Goal: Information Seeking & Learning: Learn about a topic

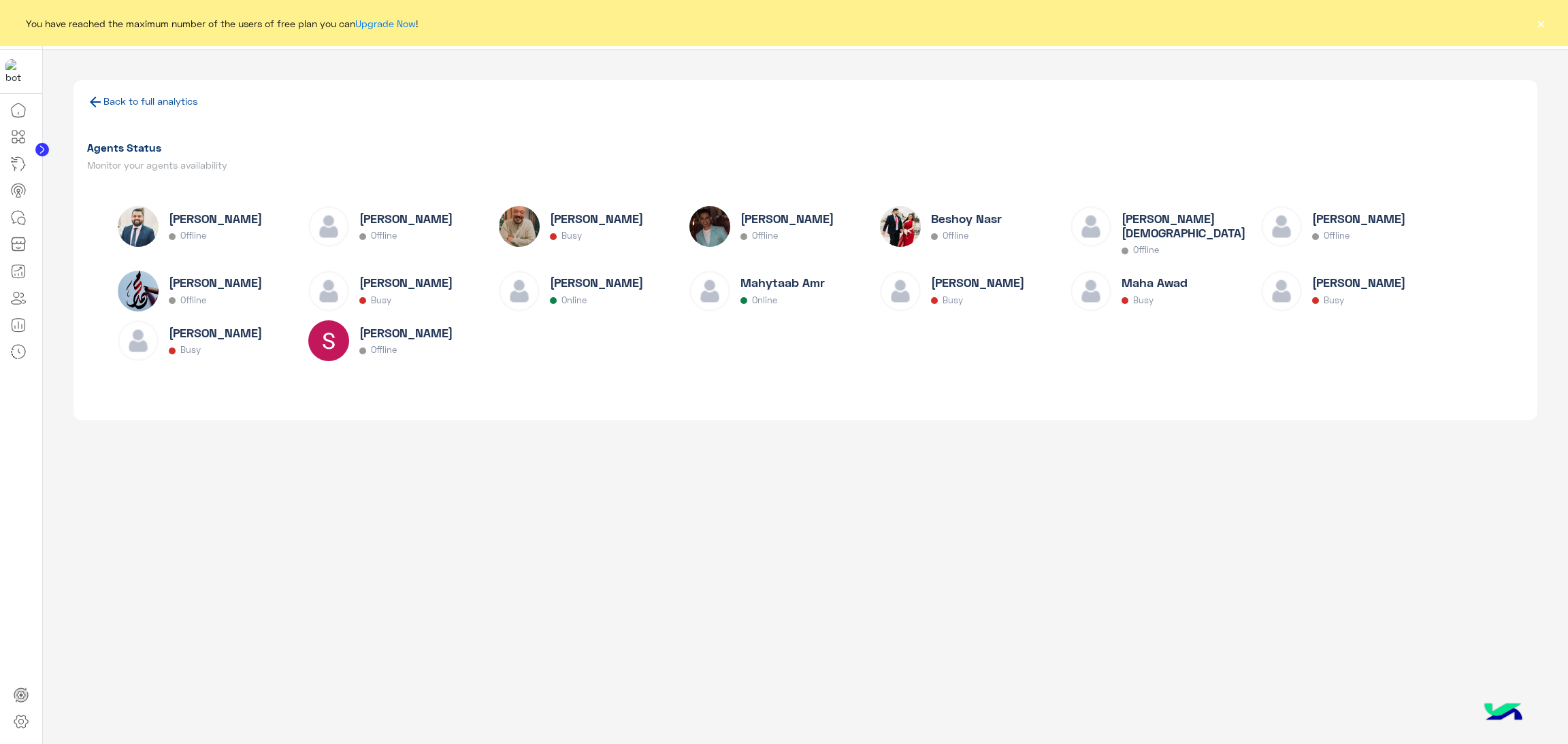
click at [652, 507] on div "Back to full analytics Agents Status Monitor your agents availability [PERSON_N…" at bounding box center [805, 397] width 1526 height 695
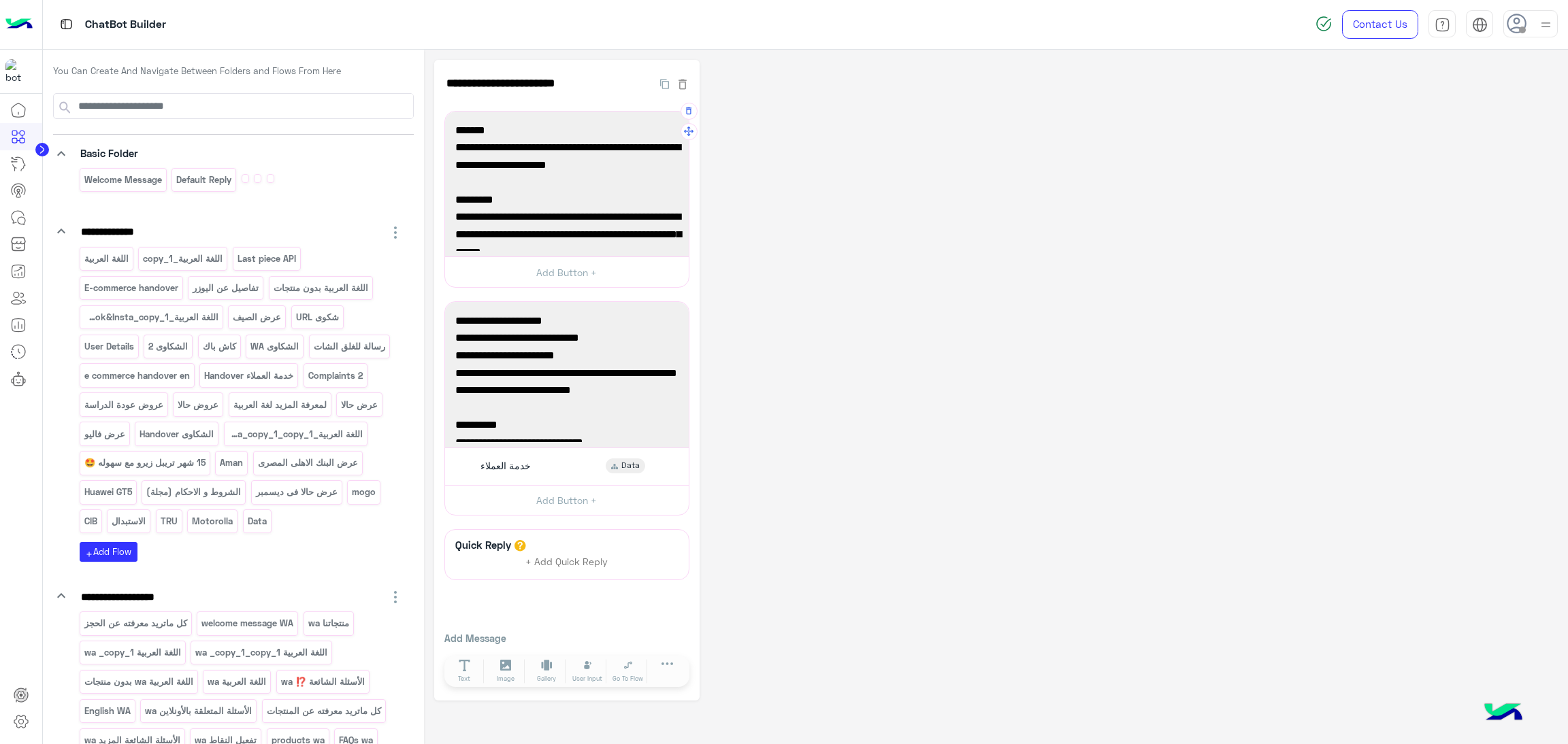
scroll to position [102, 0]
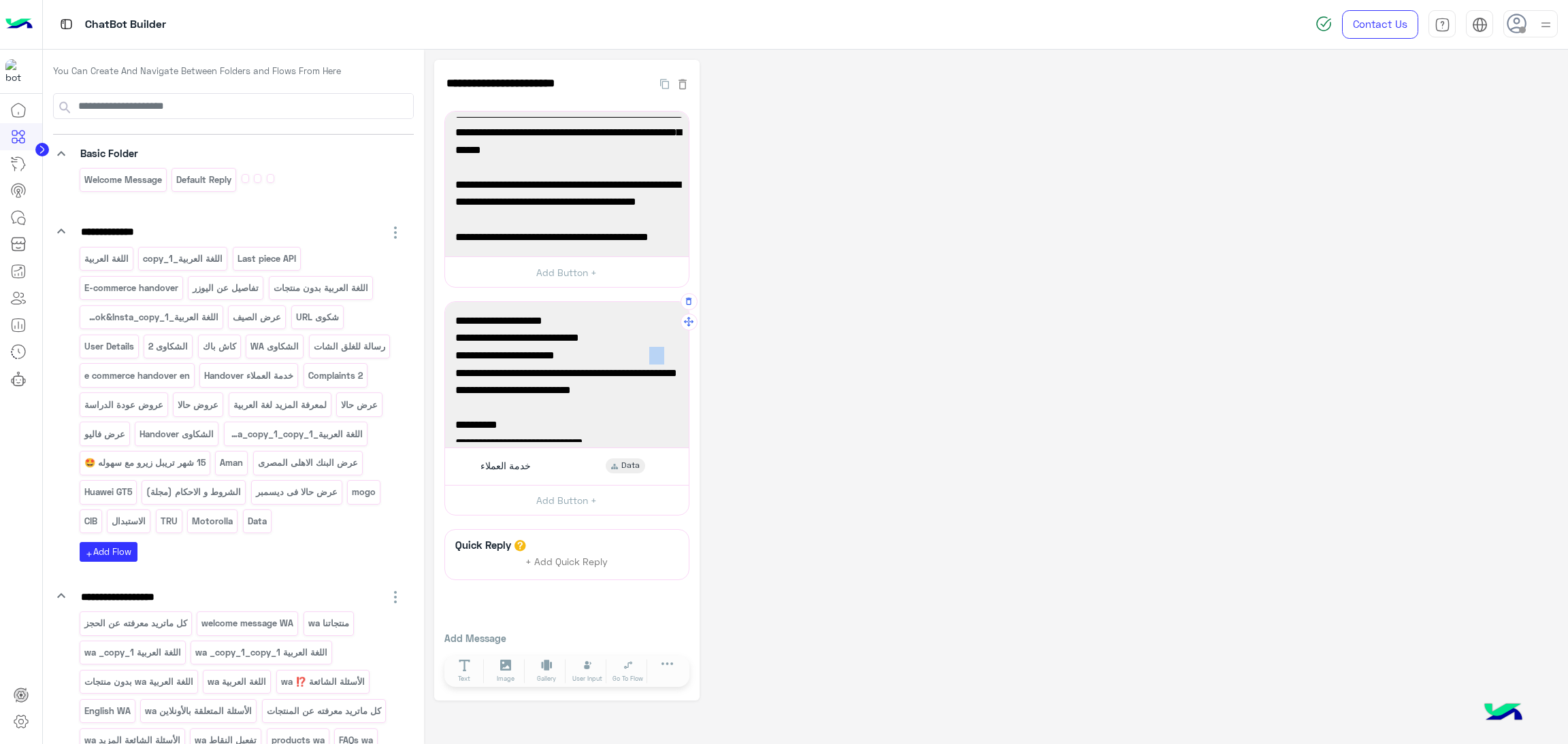
drag, startPoint x: 644, startPoint y: 357, endPoint x: 657, endPoint y: 357, distance: 13.0
click at [657, 357] on span "- 6\9 أشهر بسعر الخصم" at bounding box center [567, 355] width 223 height 17
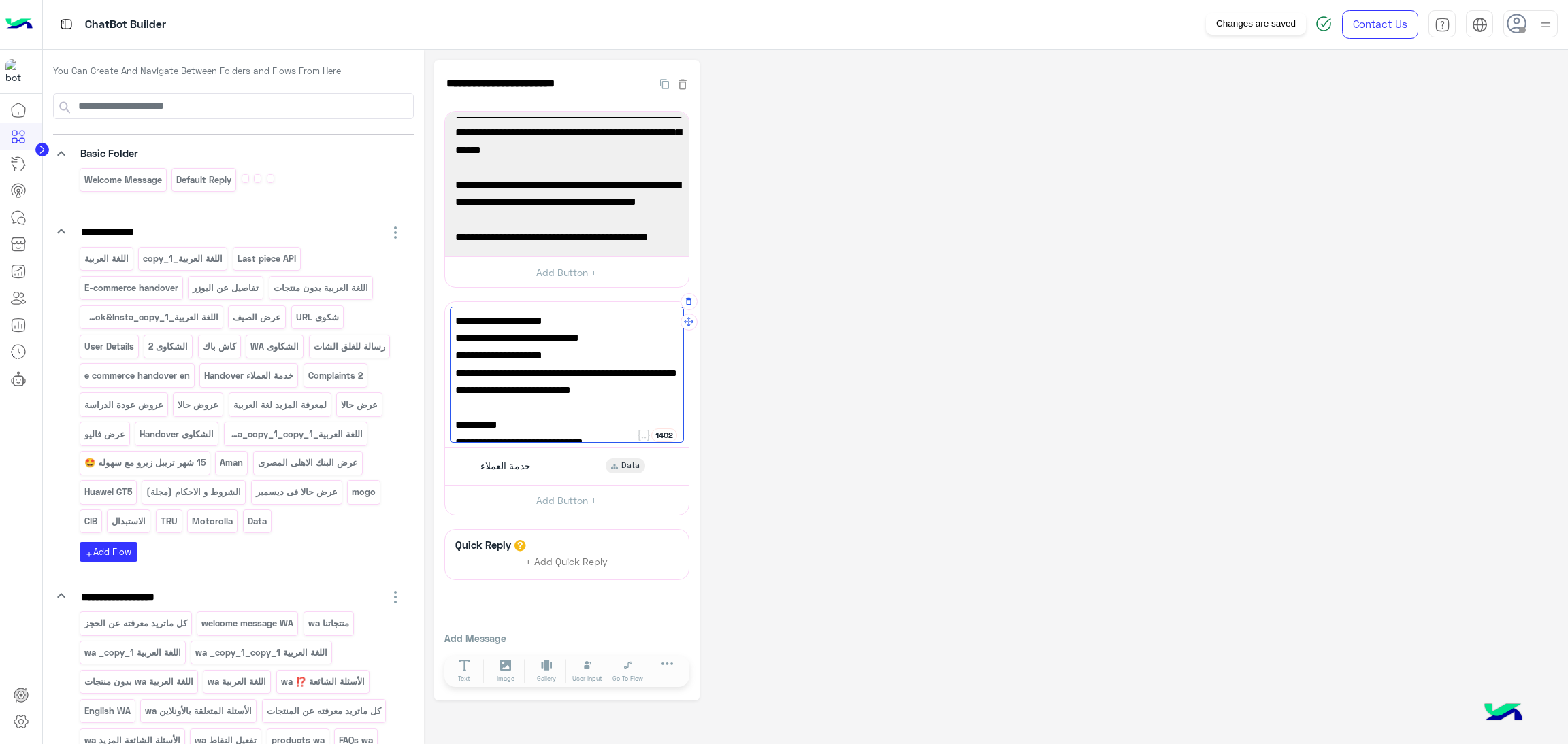
type textarea "**********"
click at [1329, 23] on img at bounding box center [1323, 23] width 16 height 16
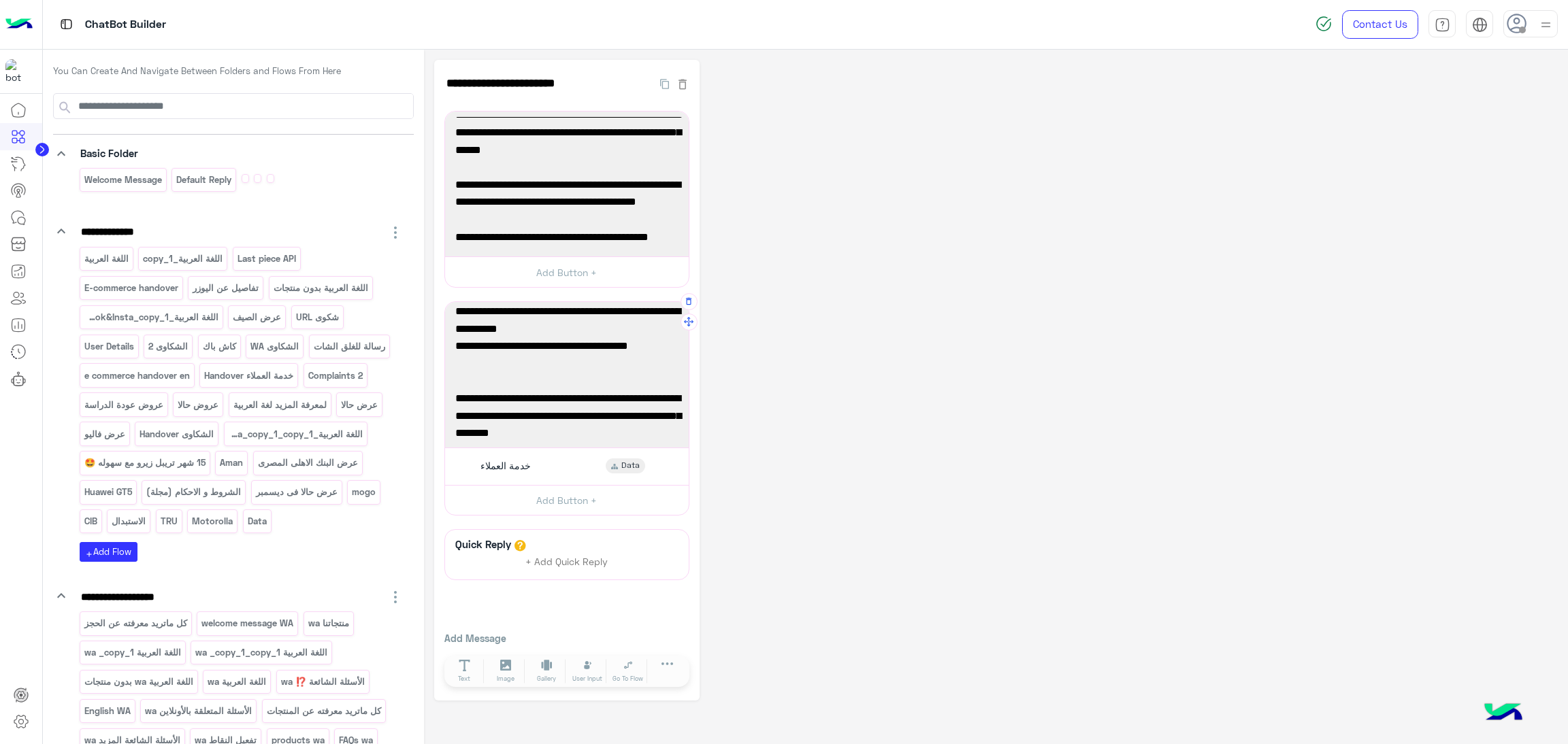
scroll to position [332, 0]
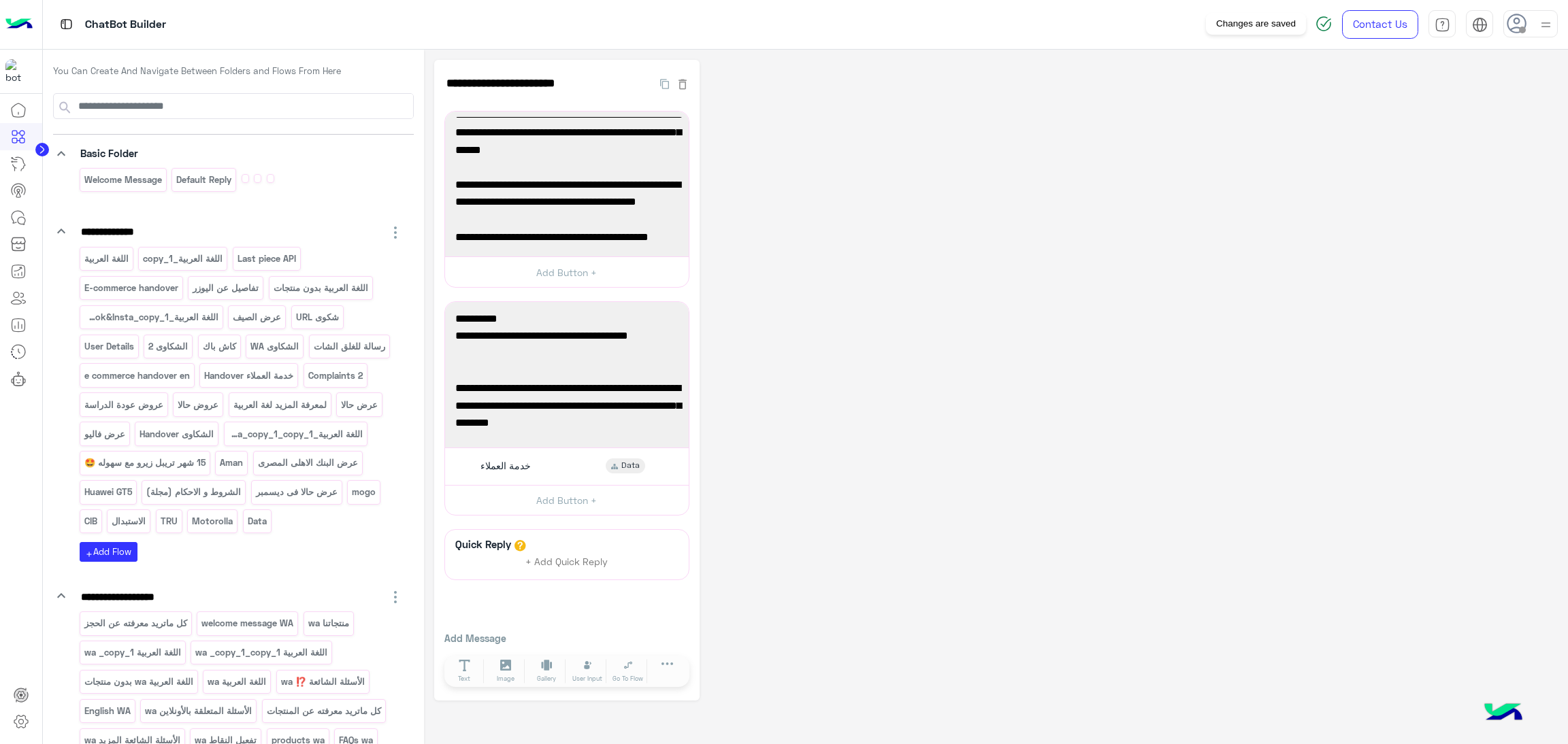
click at [1320, 24] on img at bounding box center [1323, 23] width 16 height 16
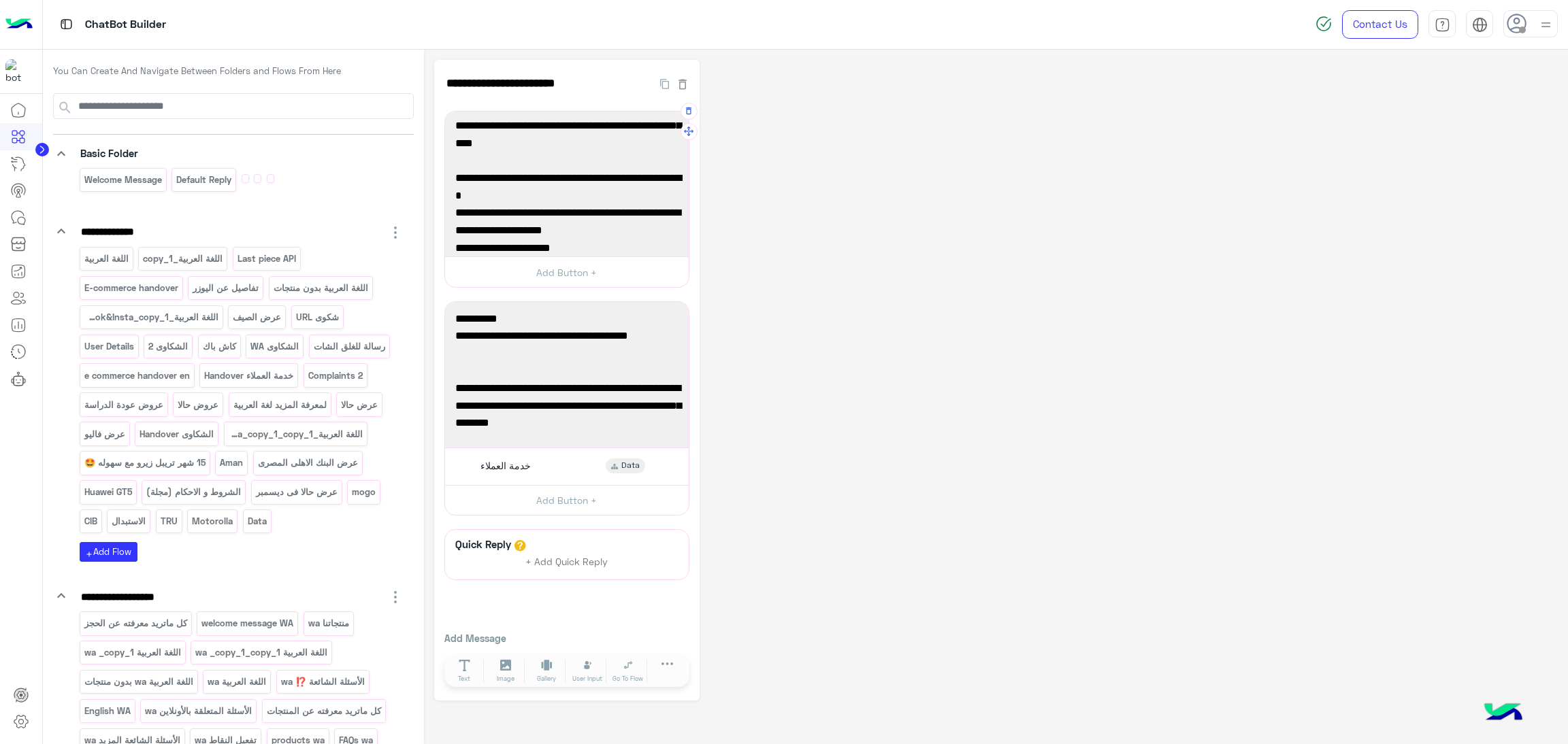
scroll to position [317, 0]
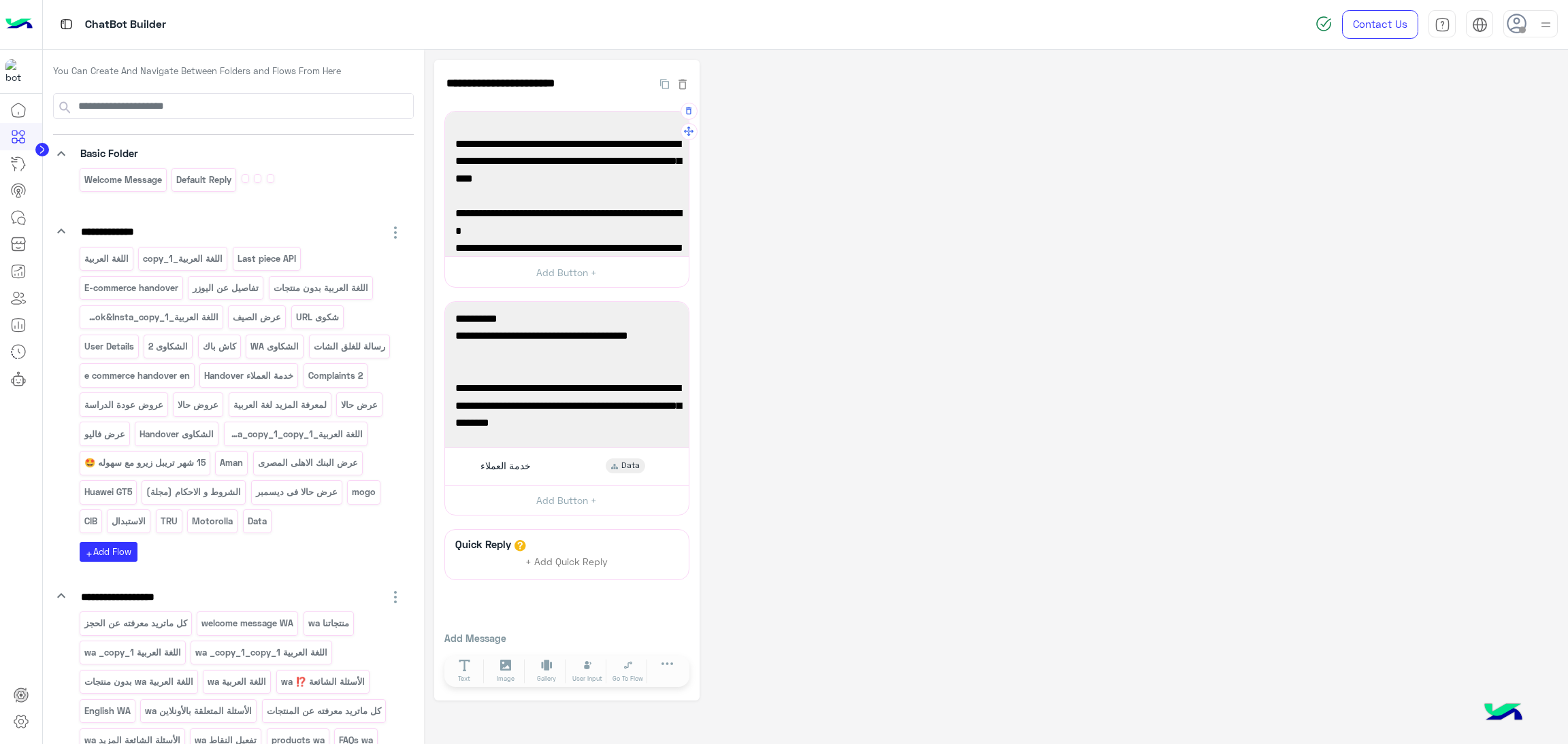
click at [556, 213] on span "✅Aman: تريبل زيرو ١٥ شهر بالسعر الرسمي، أونلاين بشحن مجاني من ١٥ إلى ١٧ سبتمبر،…" at bounding box center [567, 197] width 223 height 52
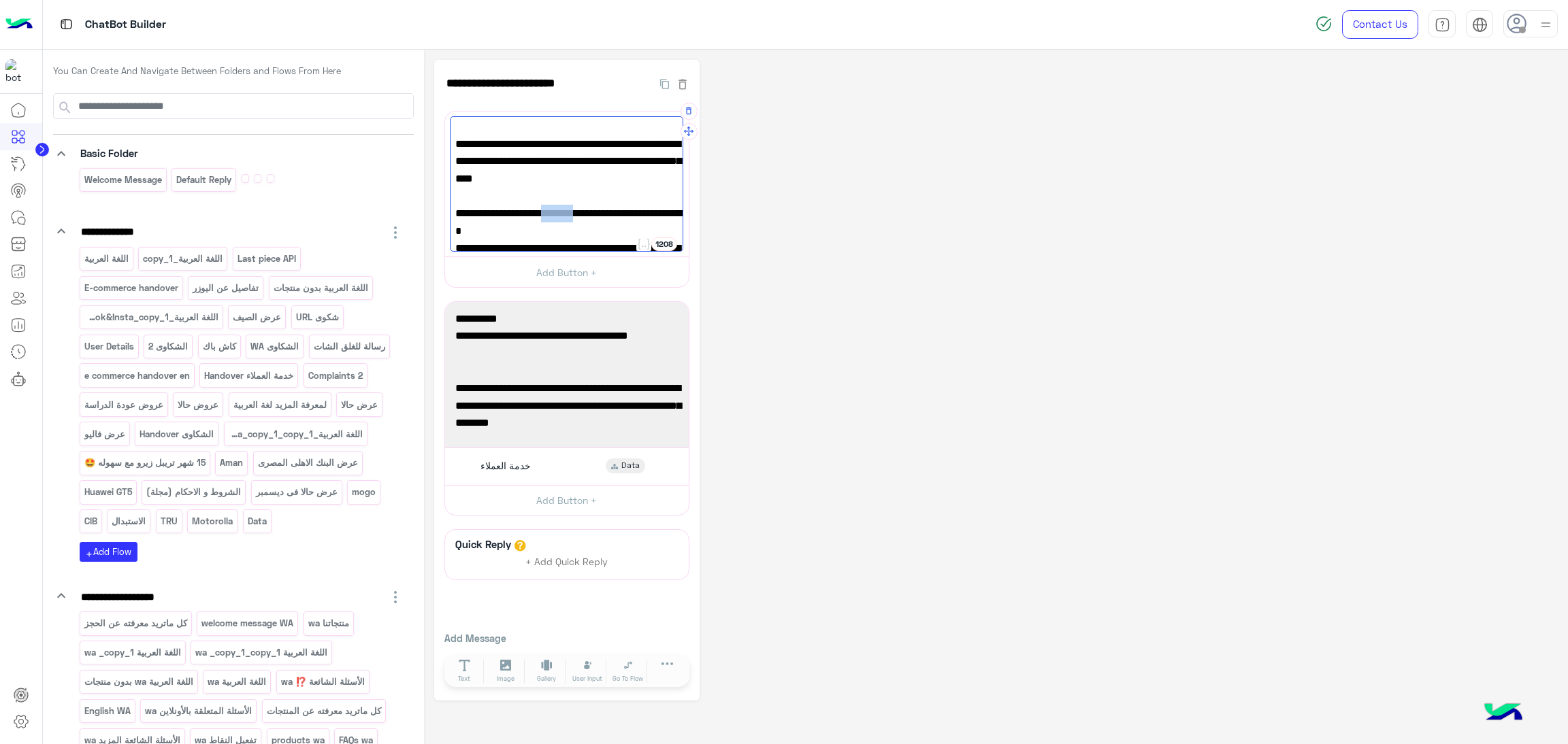
click at [556, 213] on span "✅Aman: تريبل زيرو ١٥ شهر بالسعر الرسمي، أونلاين بشحن مجاني من ١٥ إلى ١٧ سبتمبر،…" at bounding box center [567, 197] width 223 height 52
click at [560, 213] on span "✅Aman: تريبل زيرو ١٥ شهر بالسعر الرسمي، أونلاين بشحن مجاني من ١٥ إلى ١٧ سبتمبر،…" at bounding box center [567, 197] width 223 height 52
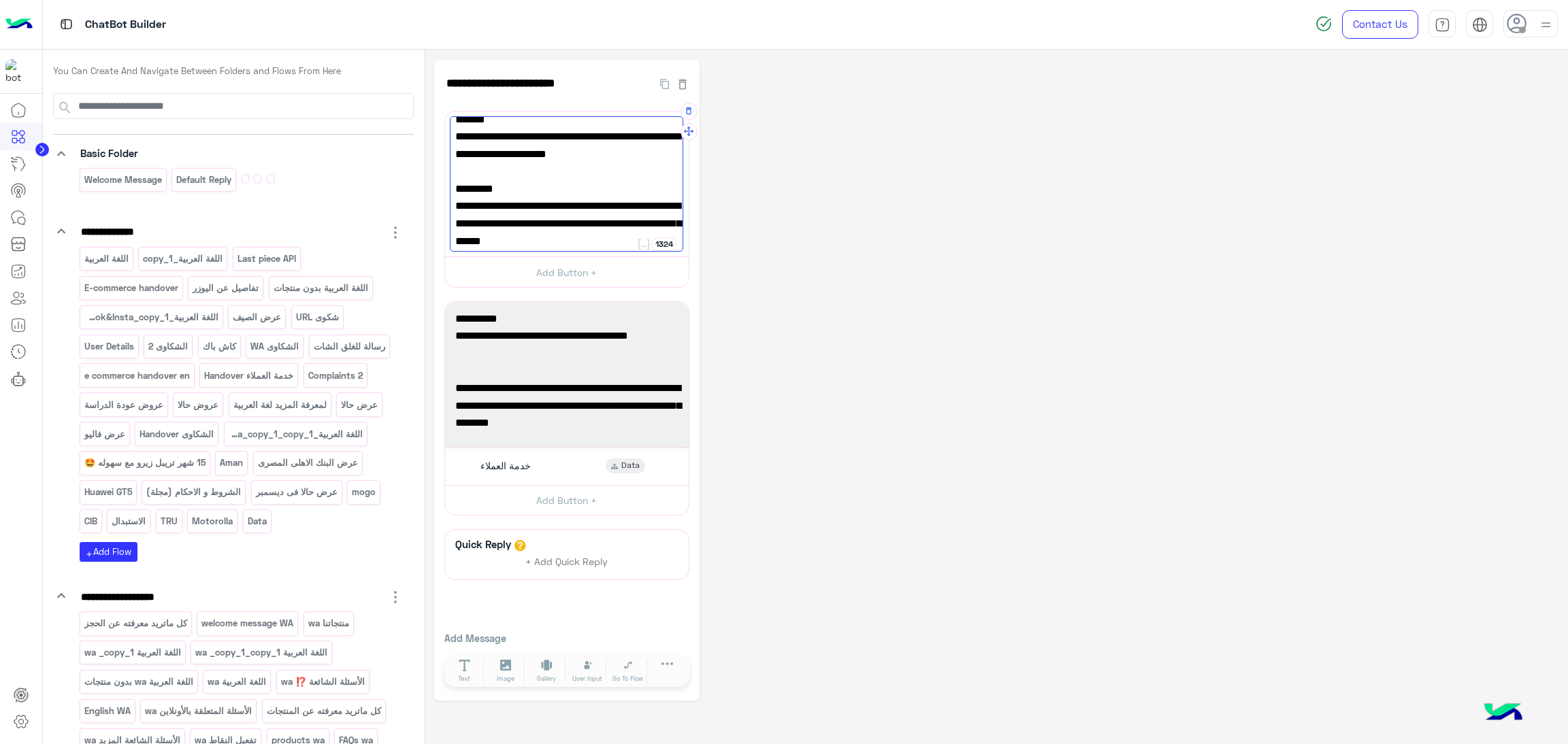
scroll to position [0, 0]
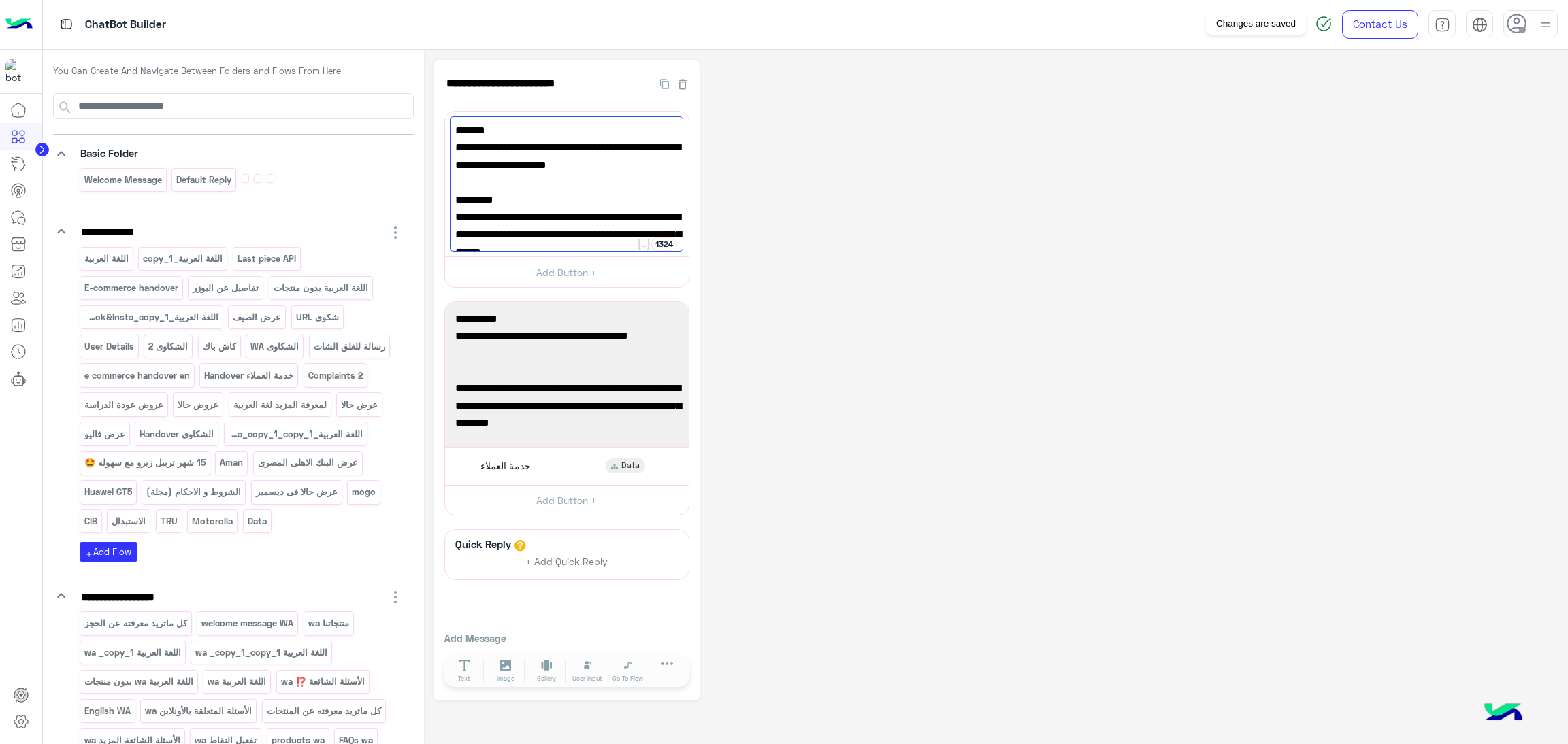
click at [1320, 28] on img at bounding box center [1323, 23] width 16 height 16
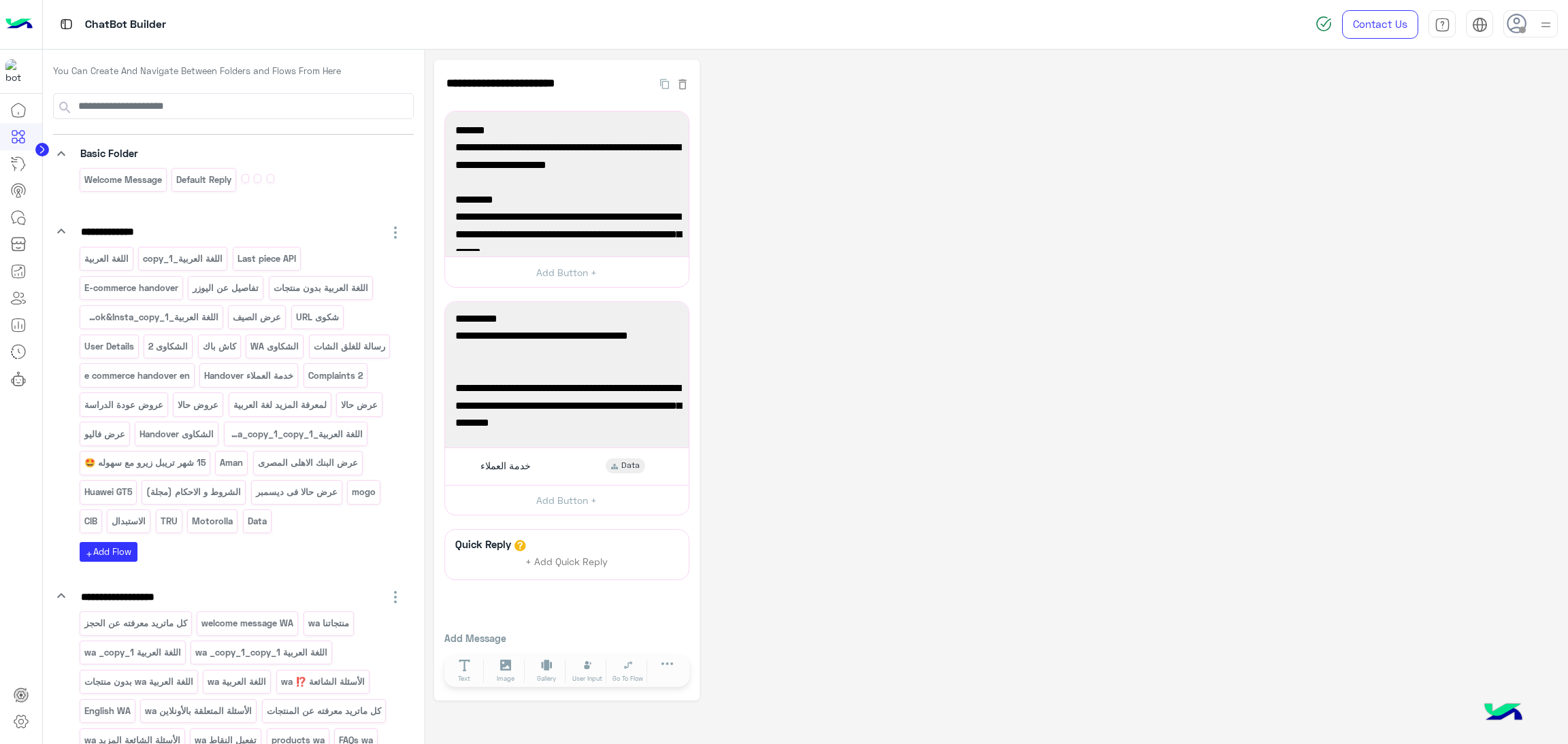
click at [1320, 28] on img at bounding box center [1323, 23] width 16 height 16
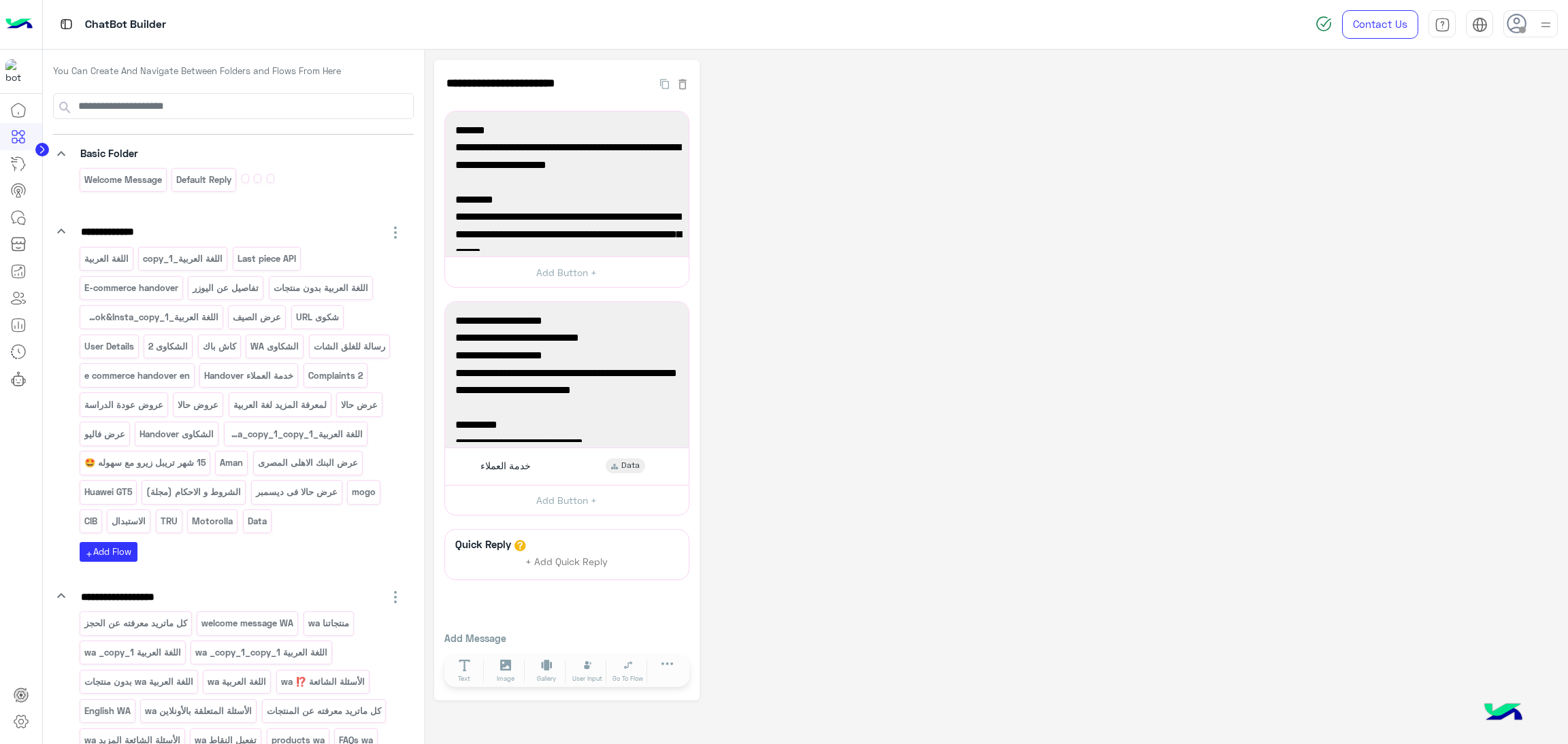
drag, startPoint x: 913, startPoint y: 172, endPoint x: 899, endPoint y: 177, distance: 14.9
click at [913, 173] on div "**********" at bounding box center [996, 380] width 1124 height 641
click at [606, 151] on span "قسط من 24 حتى 36 شهر بسعر الكاش وبدون مصاريف أو مقدم واستفيد بخصم اضافي 40% ." at bounding box center [567, 157] width 223 height 35
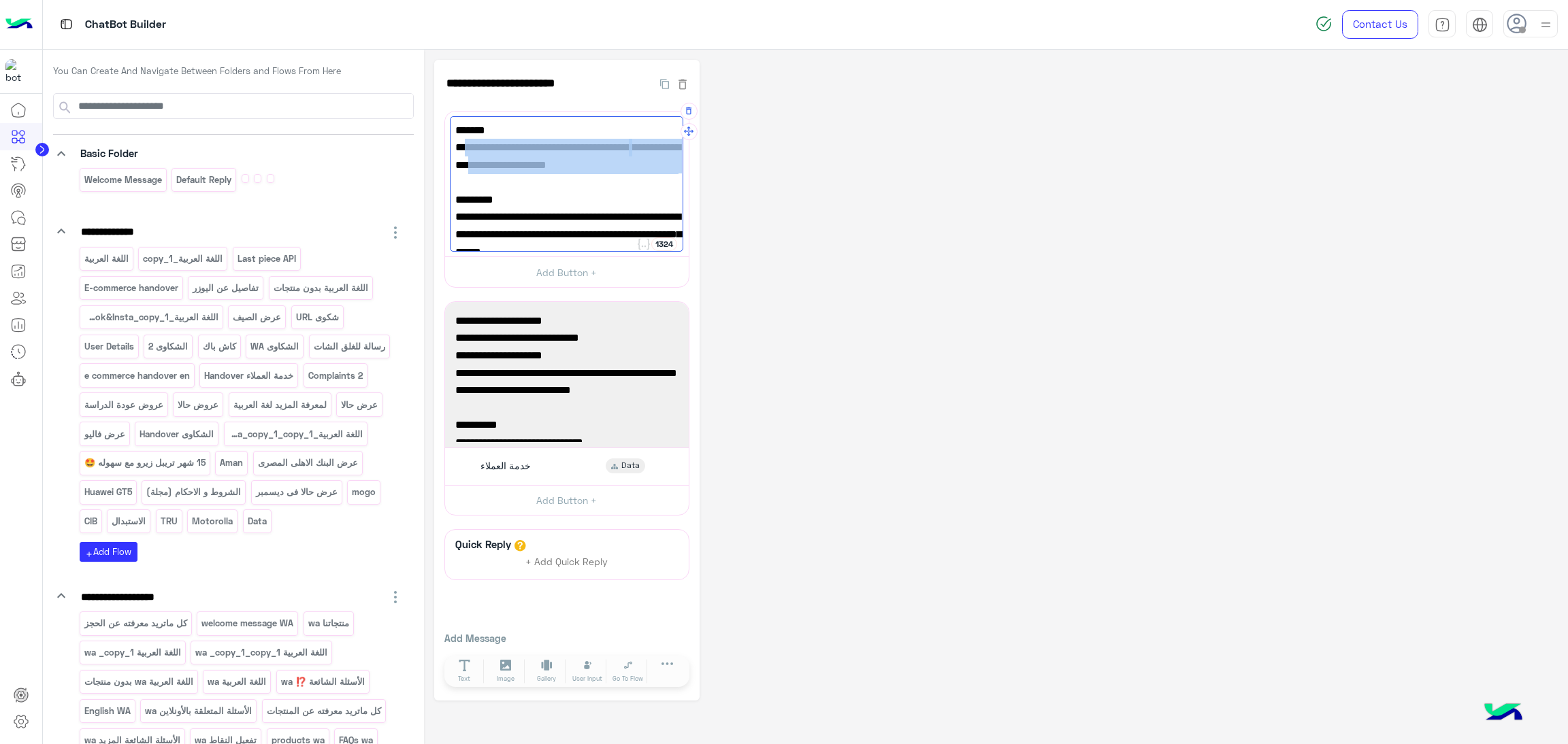
click at [606, 152] on span "قسط من 24 حتى 36 شهر بسعر الكاش وبدون مصاريف أو مقدم واستفيد بخصم اضافي 40% ." at bounding box center [567, 157] width 223 height 35
paste textarea "**********"
drag, startPoint x: 663, startPoint y: 183, endPoint x: 669, endPoint y: 178, distance: 7.8
click at [676, 175] on div "✅حالا : - ⁠حتى ١٢ شهر تريبل زيرو بسعر الكاش - ⁠فروع واونلاين - ⁠يوم ١٩ و ٢٠ سبت…" at bounding box center [567, 184] width 234 height 136
click at [666, 180] on span "- ⁠يوم ١٩ و ٢٠ سبتمبر فقط" at bounding box center [567, 182] width 223 height 17
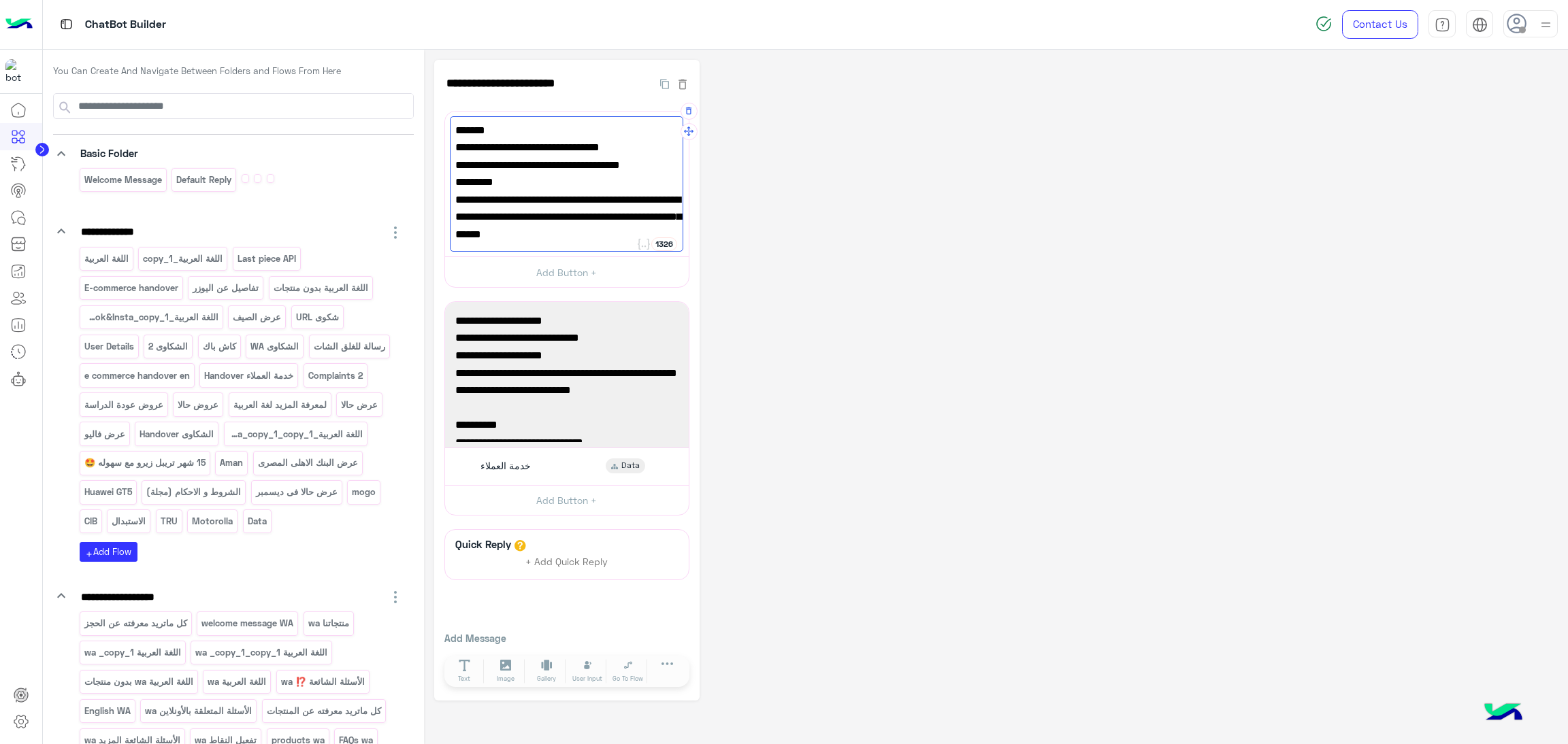
click at [668, 167] on span "- ⁠فروع واونلاين ⁠يوم ١٩ و ٢٠ سبتمبر فقط" at bounding box center [567, 165] width 223 height 17
click at [664, 146] on span "- ⁠حتى ١٢ شهر تريبل زيرو بسعر الكاش" at bounding box center [567, 148] width 223 height 17
click at [492, 167] on span "⁠فروع واونلاين ⁠يوم ١٩ و ٢٠ سبتمبر فقط" at bounding box center [567, 165] width 223 height 17
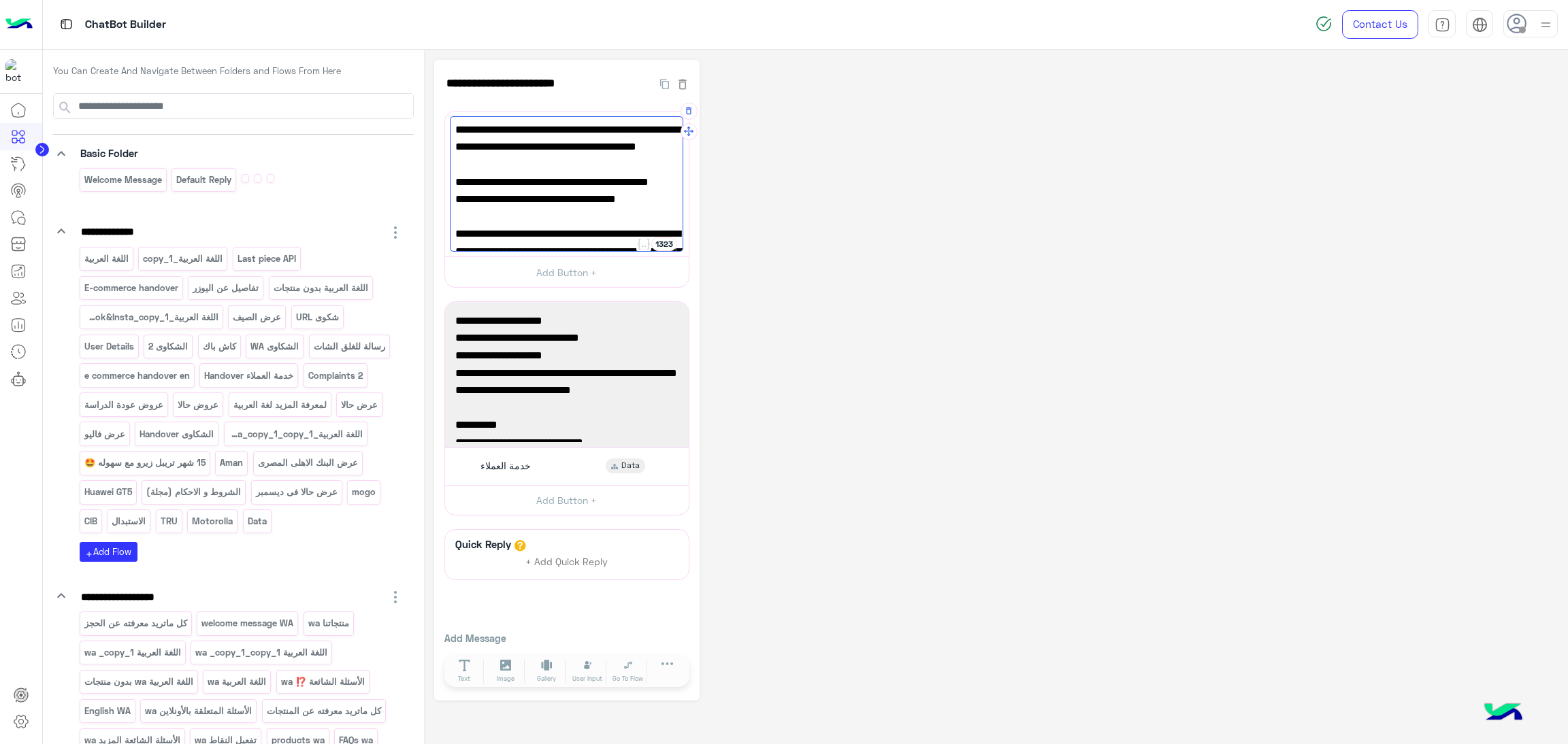
scroll to position [286, 0]
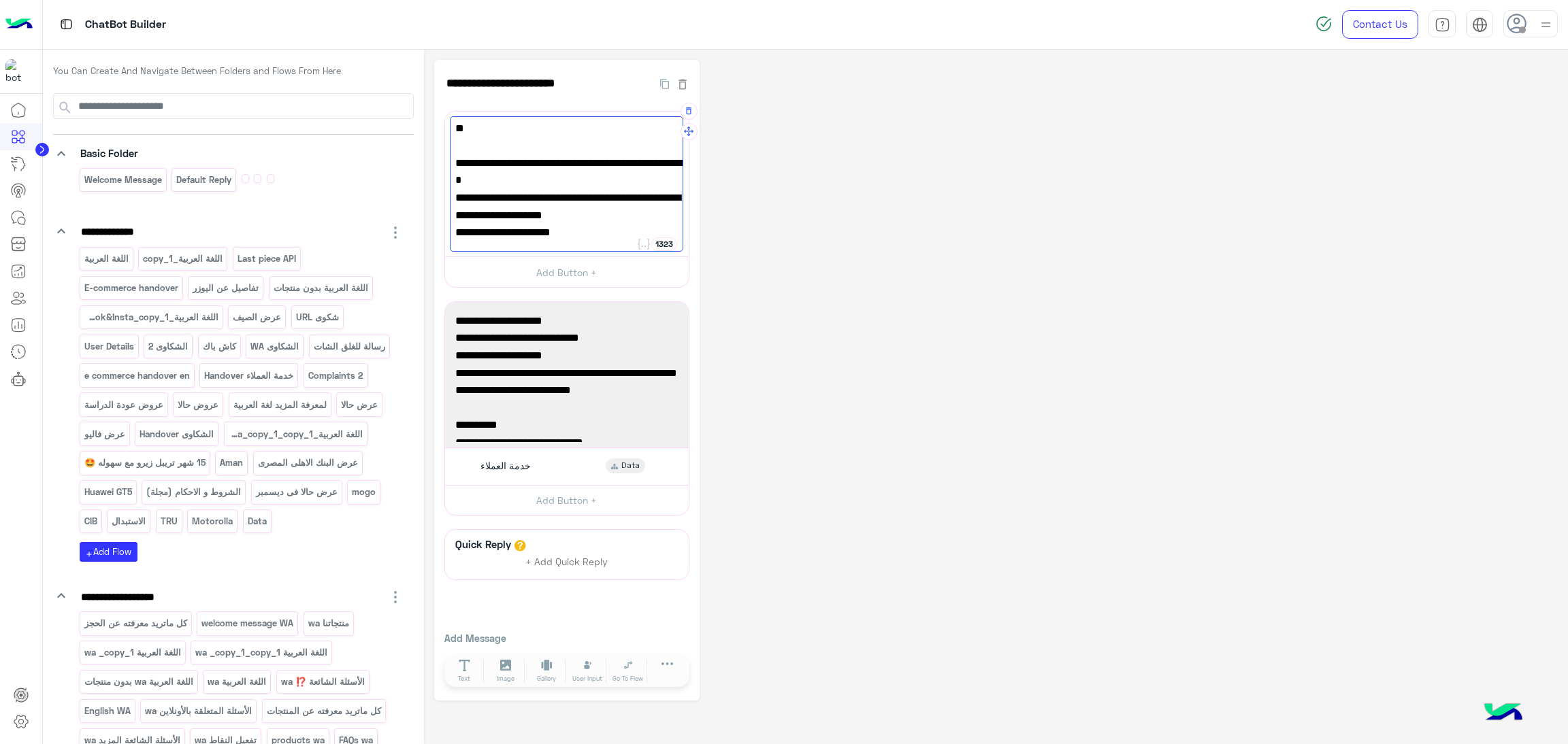
click at [513, 167] on div "✅حالا : تقسيط حتى ١٢ شهر تريبل زيرو بسعر الكاش ⁠فروع واونلاين ⁠يوم ١٩ و ٢٠ سبتم…" at bounding box center [567, 184] width 234 height 136
drag, startPoint x: 467, startPoint y: 191, endPoint x: 451, endPoint y: 193, distance: 16.1
click at [451, 193] on div "✅حالا : تقسيط حتى ١٢ شهر تريبل زيرو بسعر الكاش ⁠فروع واونلاين ⁠يوم ١٩ و ٢٠ سبتم…" at bounding box center [567, 184] width 234 height 136
copy span "✅"
click at [459, 168] on div "✅حالا : تقسيط حتى ١٢ شهر تريبل زيرو بسعر الكاش ⁠فروع واونلاين ⁠يوم ١٩ و ٢٠ سبتم…" at bounding box center [567, 184] width 234 height 136
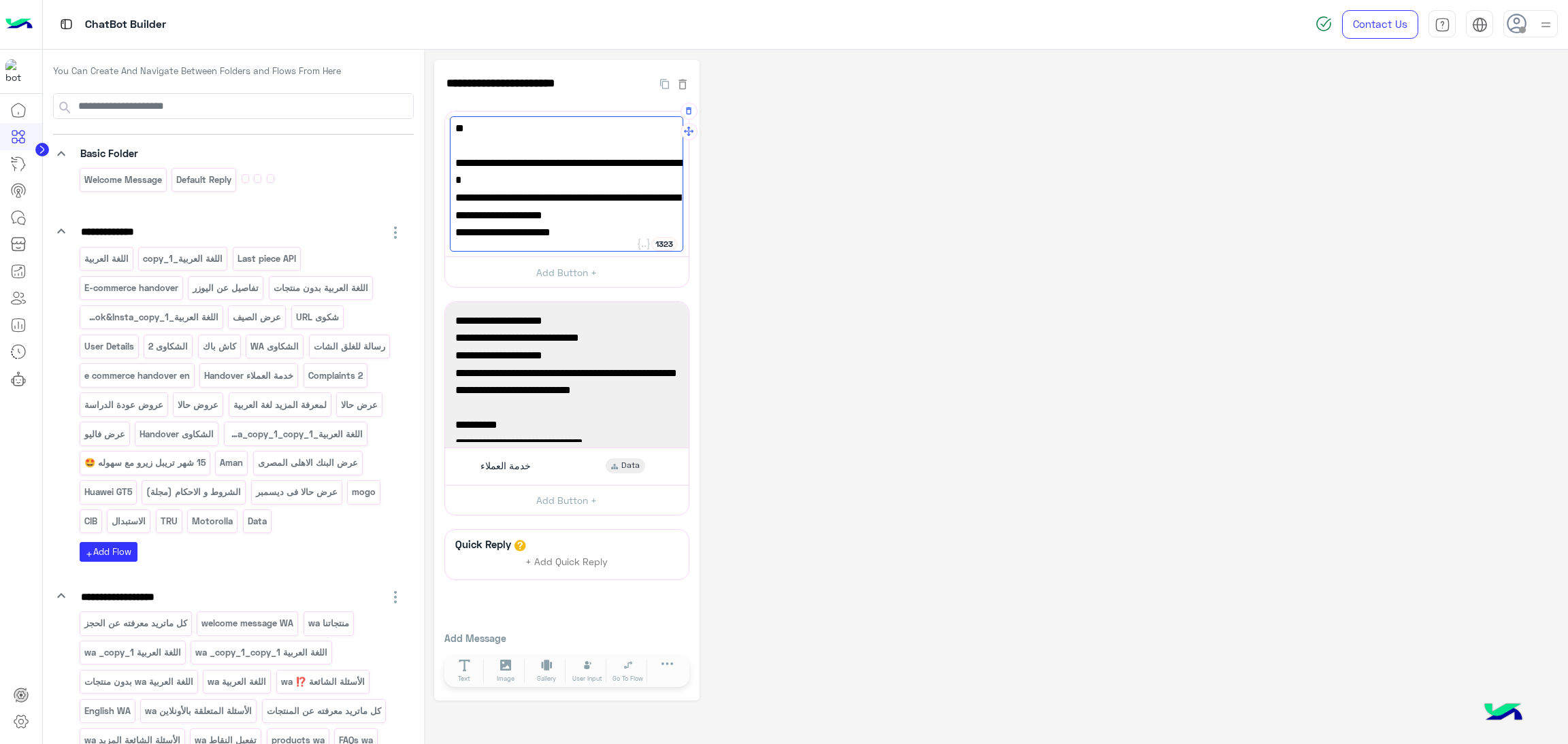
paste textarea "*"
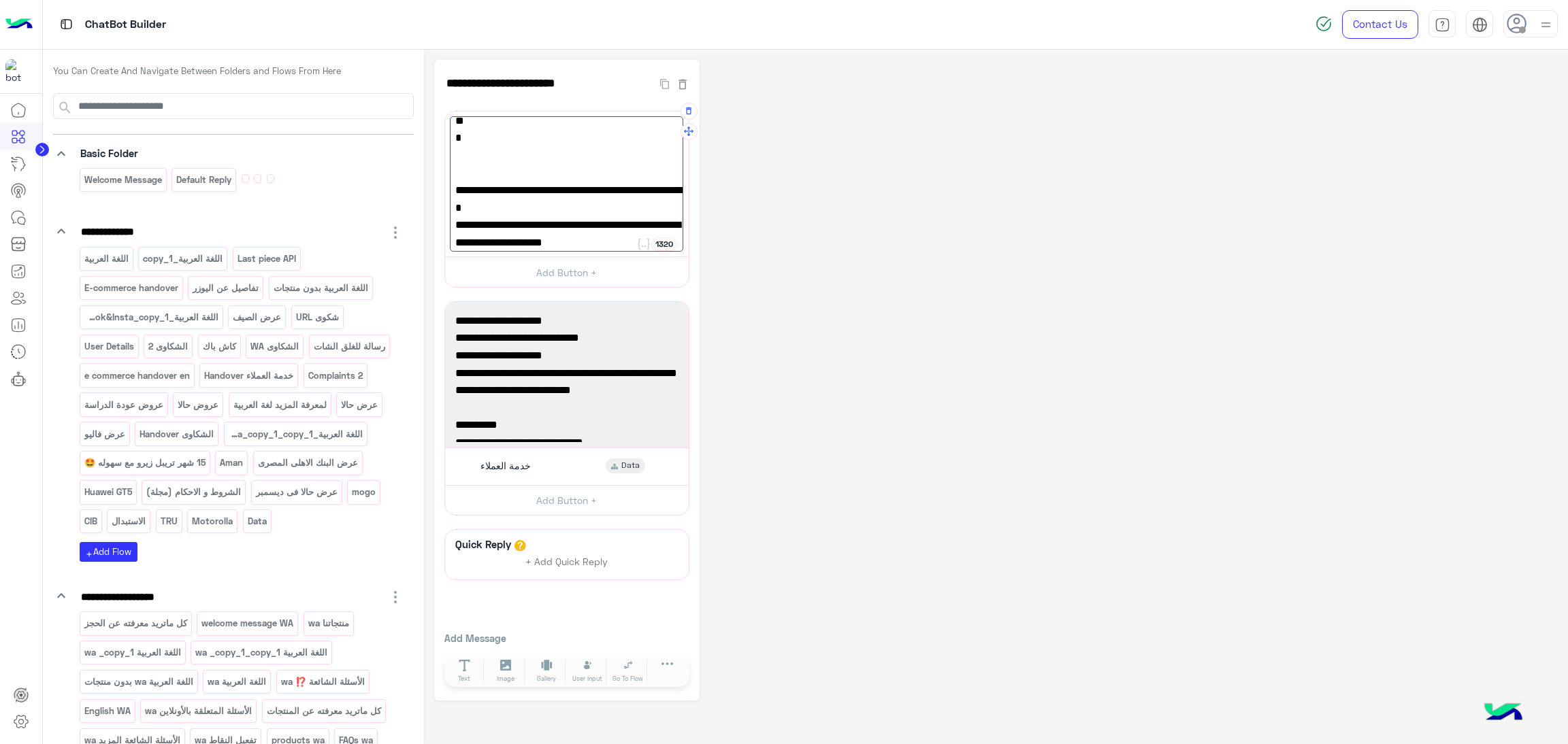
click at [489, 172] on span "✅" at bounding box center [567, 173] width 223 height 17
click at [455, 172] on span "✅" at bounding box center [567, 173] width 223 height 17
click at [483, 189] on span "✅" at bounding box center [567, 190] width 223 height 17
paste textarea "**********"
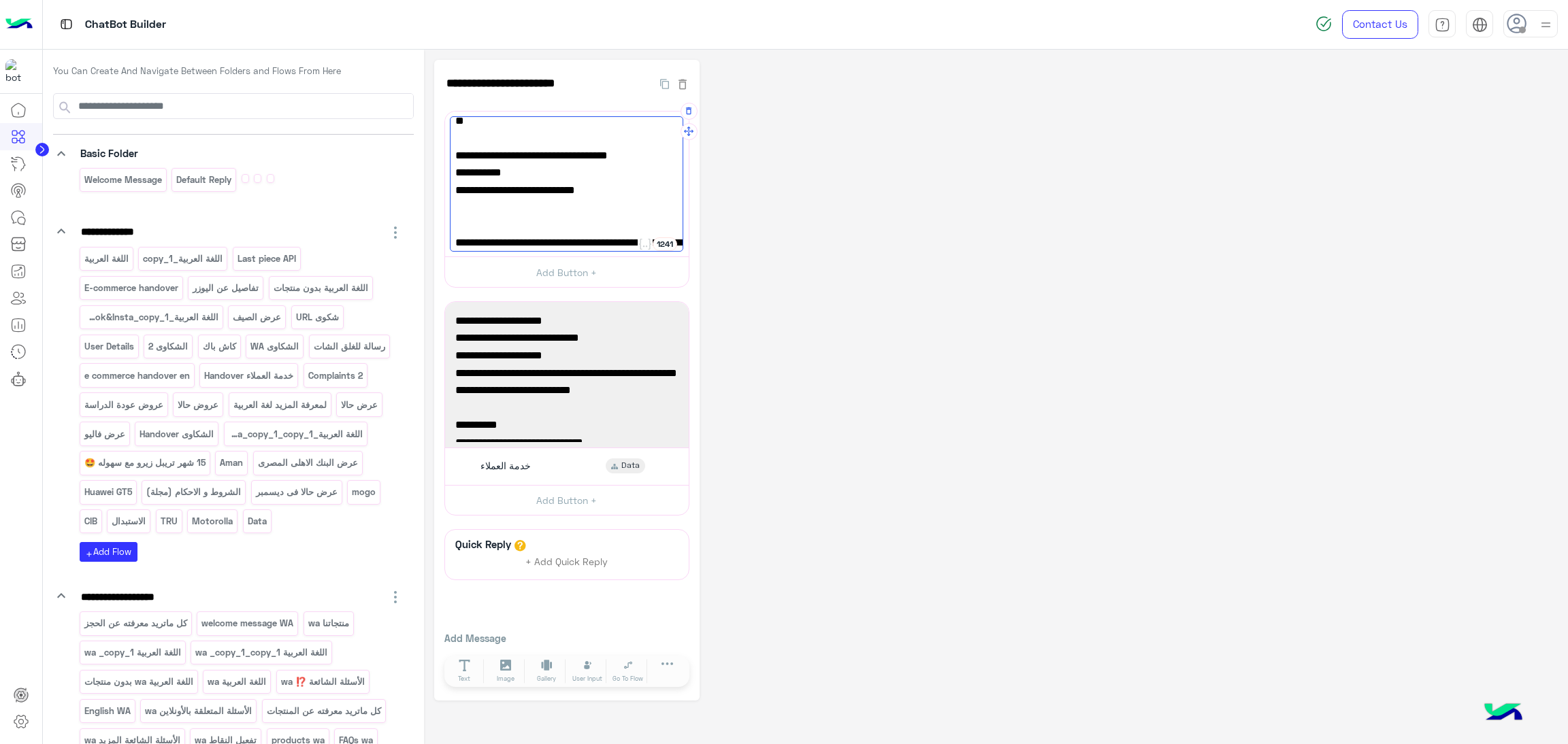
click at [667, 221] on span "- ⁠من النهاردة ليوم 20 سبتمبر" at bounding box center [567, 225] width 223 height 17
click at [664, 206] on span "- ⁠فروع بس ⁠من النهاردة ليوم 20 سبتمبر" at bounding box center [567, 208] width 223 height 17
click at [637, 205] on span "فروع بس ⁠من النهاردة ليوم 20 سبتمبر" at bounding box center [567, 208] width 223 height 17
click at [591, 205] on span "فروع فقط ⁠من النهاردة ليوم 20 سبتمبر" at bounding box center [567, 208] width 223 height 17
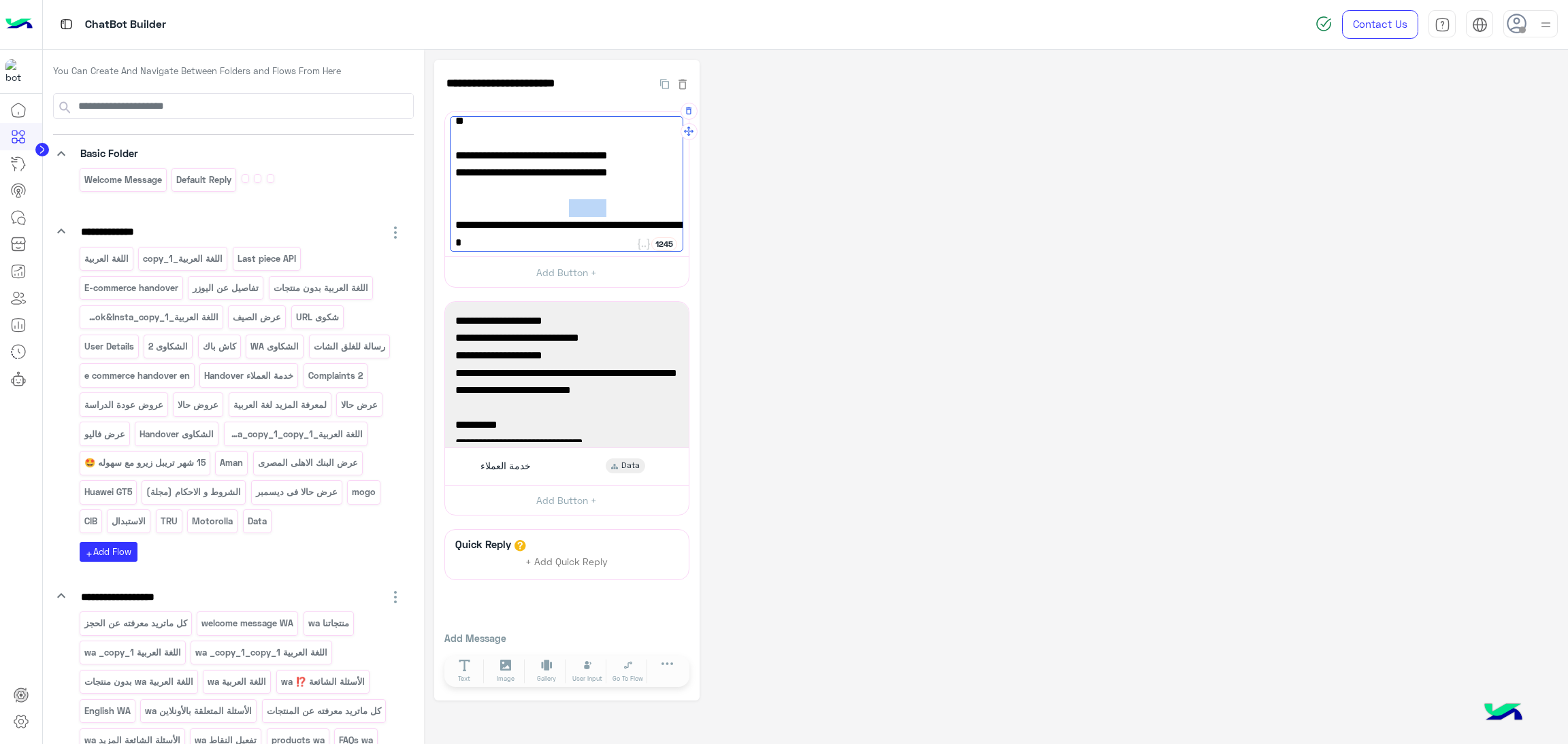
click at [591, 205] on span "فروع فقط ⁠من النهاردة ليوم 20 سبتمبر" at bounding box center [567, 208] width 223 height 17
type textarea "**********"
click at [1326, 26] on img at bounding box center [1323, 23] width 16 height 16
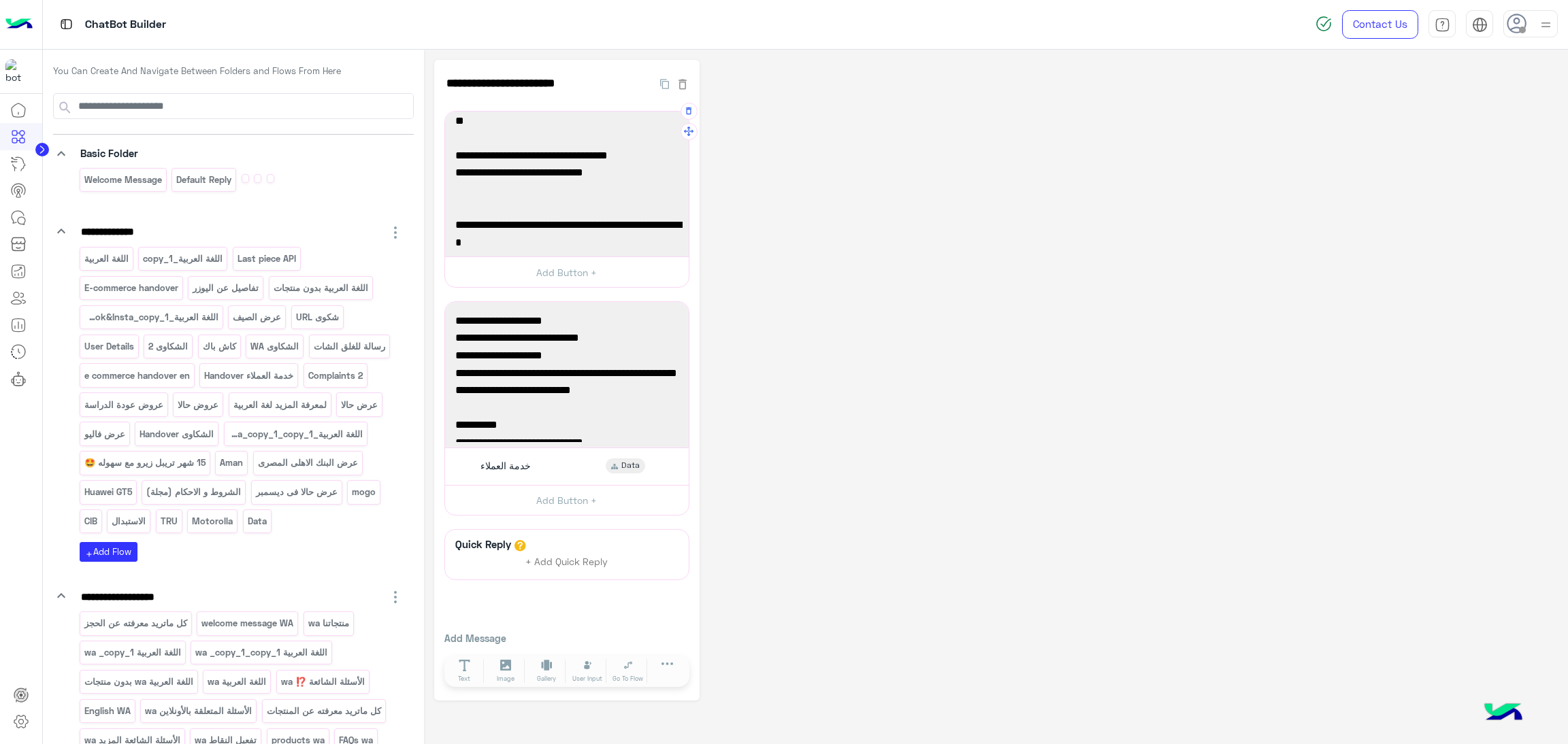
click at [1326, 26] on img at bounding box center [1323, 23] width 16 height 16
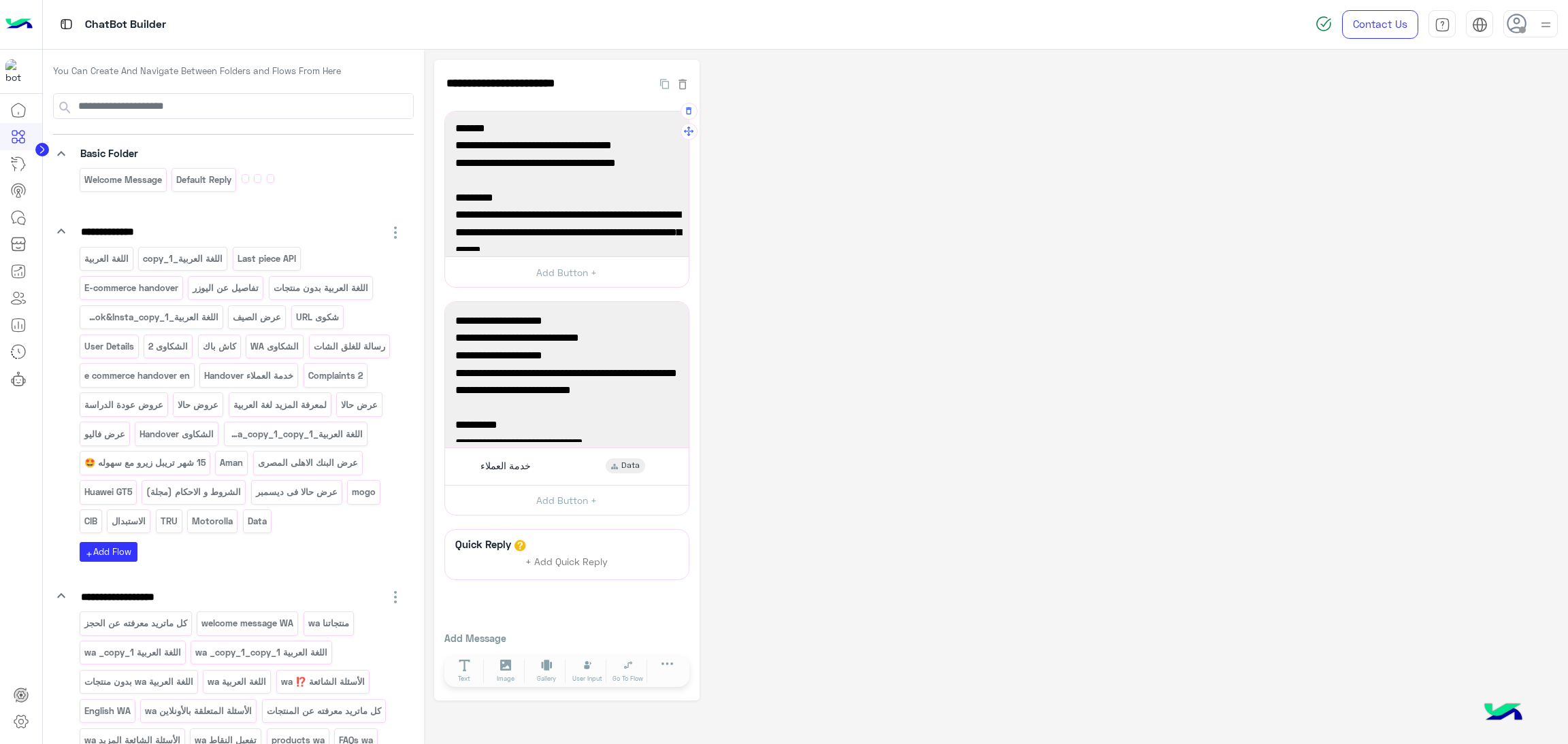
scroll to position [0, 0]
click at [1325, 17] on img at bounding box center [1323, 23] width 16 height 16
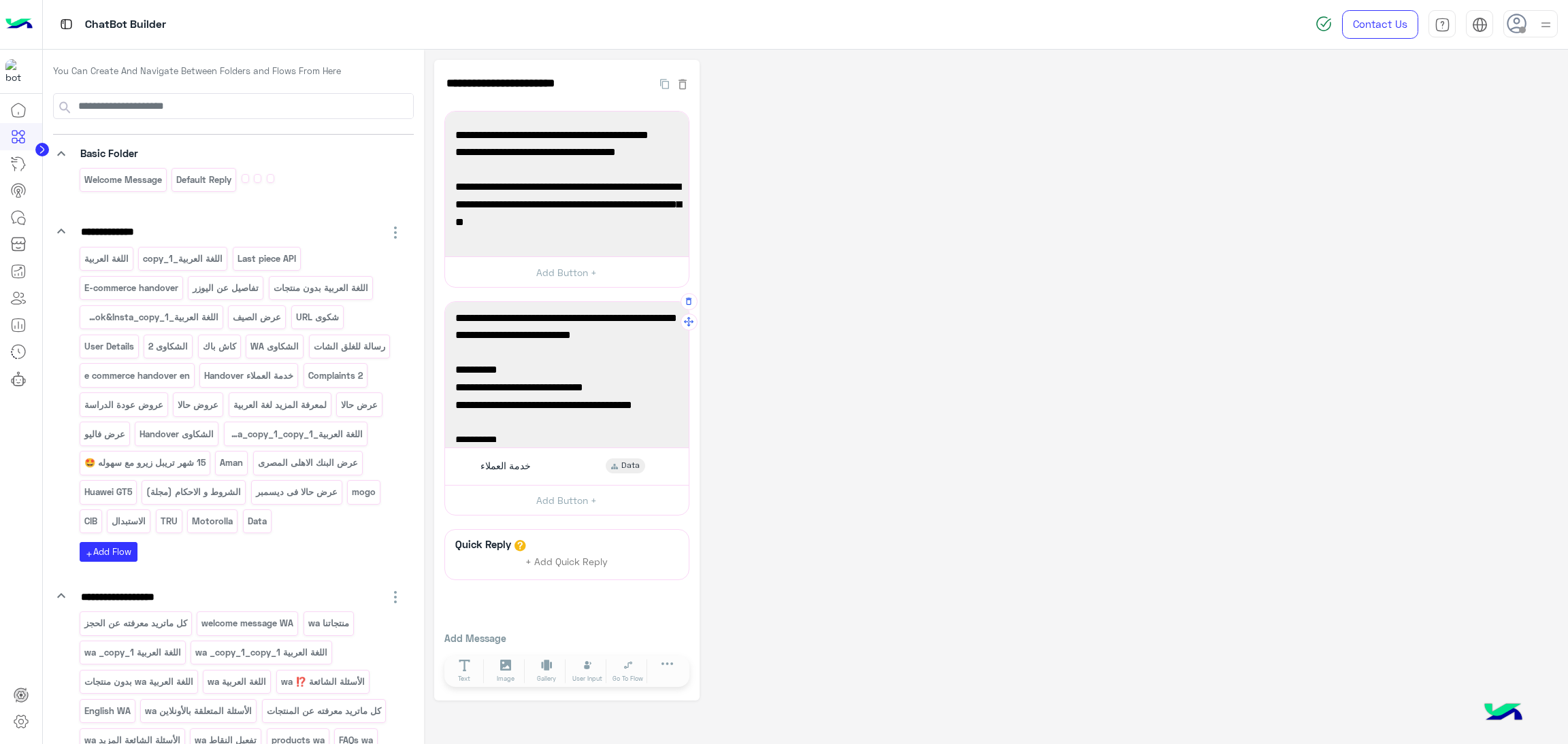
scroll to position [102, 0]
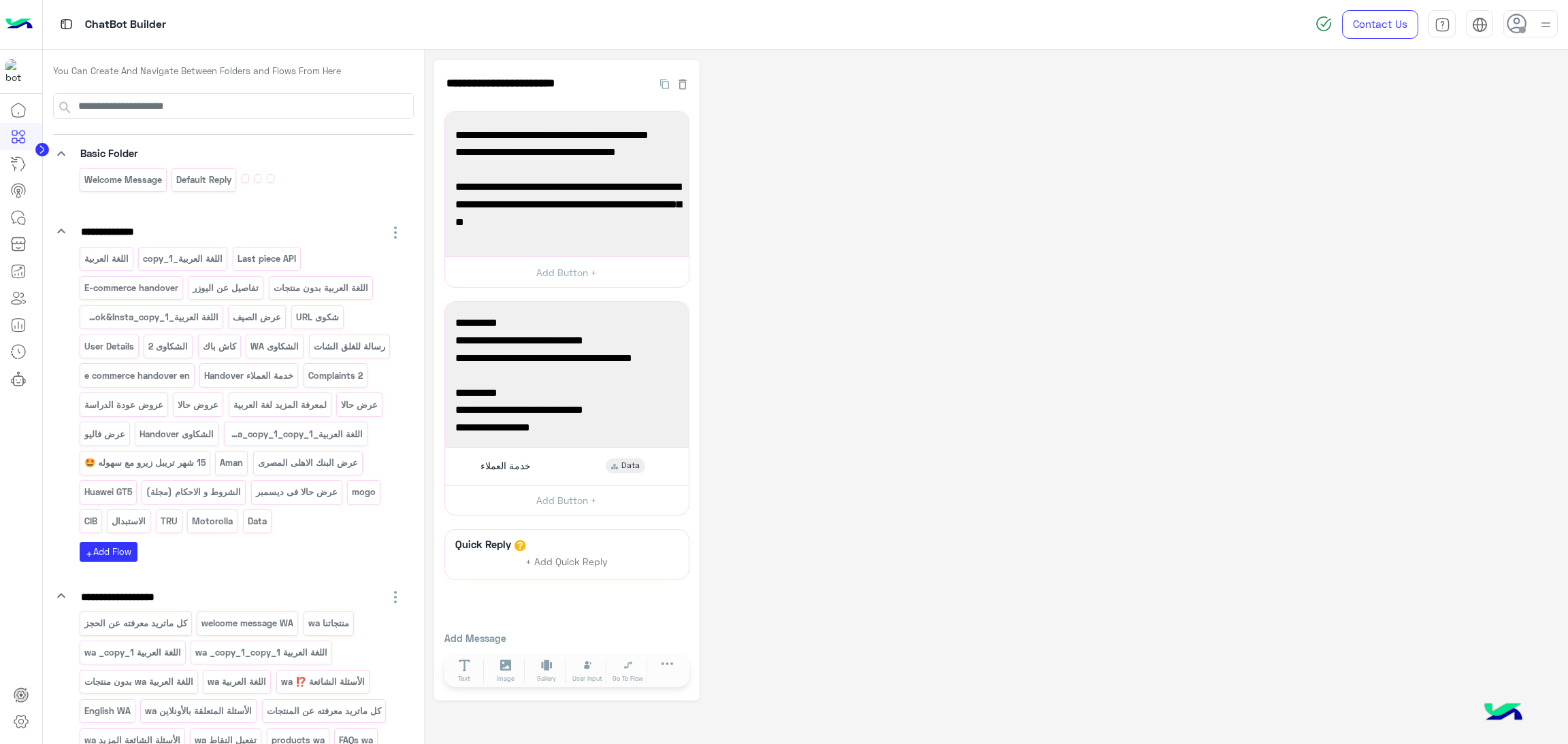
click at [1315, 28] on body "**********" at bounding box center [784, 372] width 1568 height 744
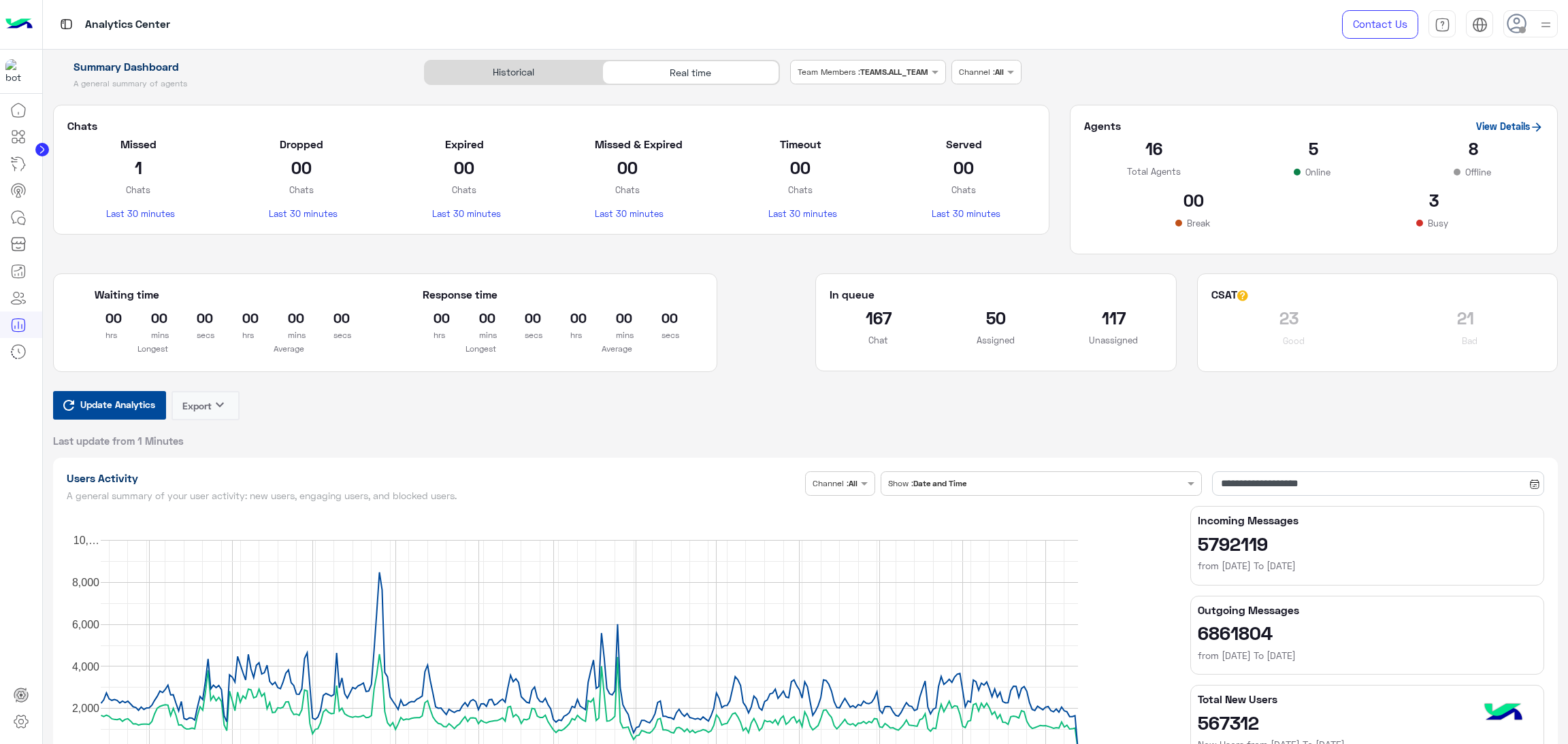
click at [104, 410] on span "Update Analytics" at bounding box center [118, 404] width 82 height 18
click at [129, 405] on span "Update Analytics" at bounding box center [118, 404] width 82 height 18
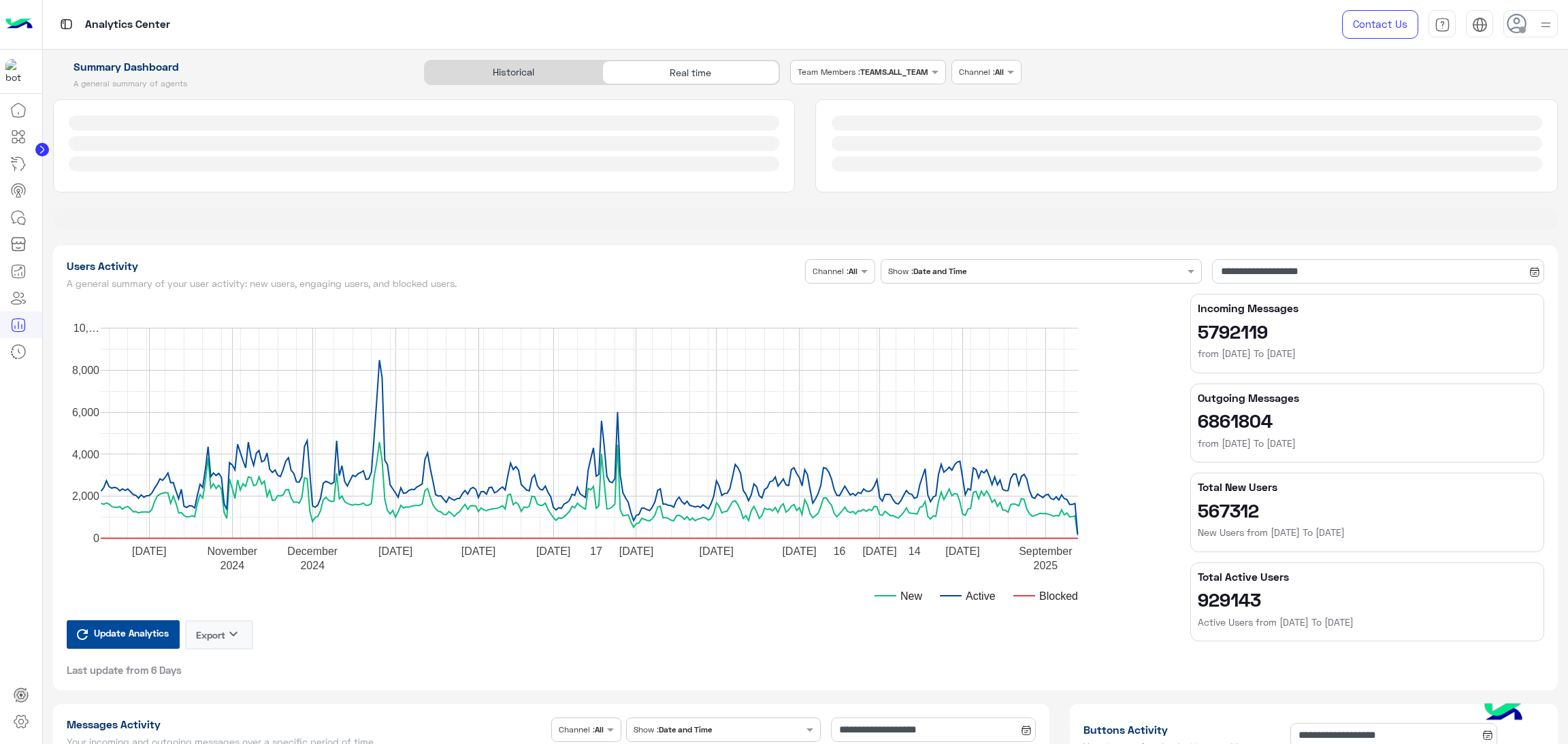
click at [129, 405] on rect "A chart." at bounding box center [589, 433] width 977 height 211
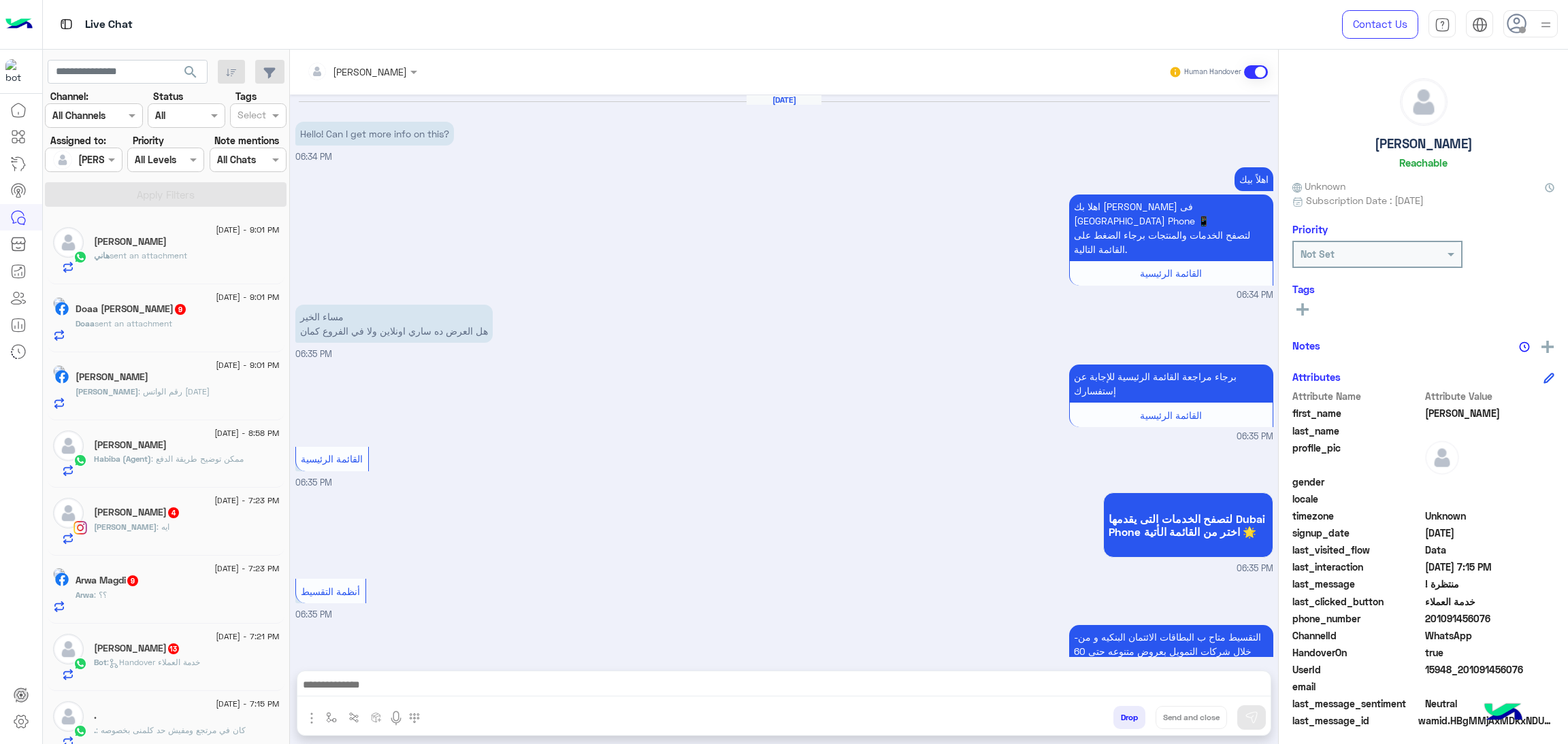
scroll to position [1605, 0]
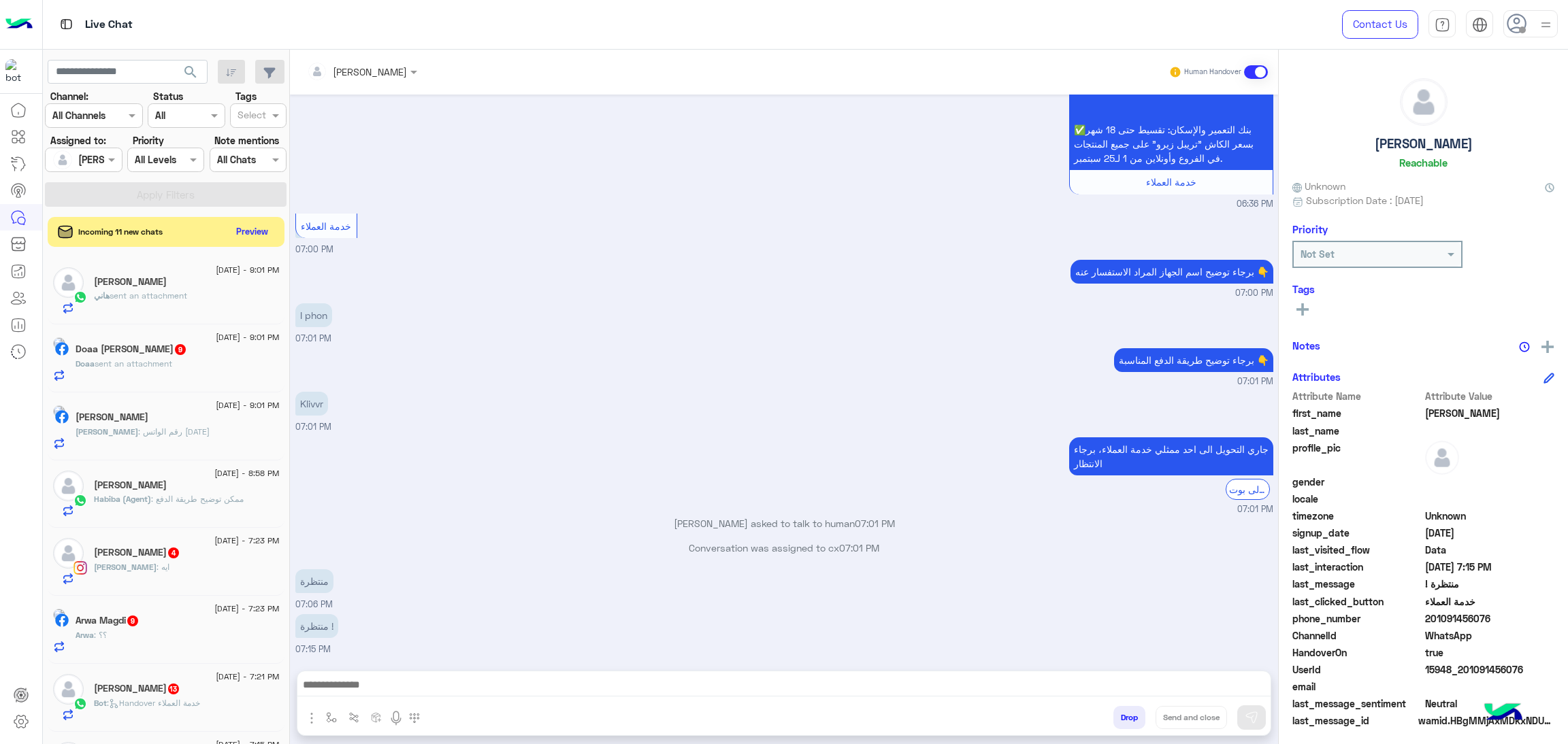
click at [918, 289] on small "07:00 PM" at bounding box center [784, 293] width 978 height 13
click at [149, 79] on input "text" at bounding box center [127, 72] width 160 height 25
paste input "**********"
click at [85, 160] on div at bounding box center [84, 159] width 76 height 15
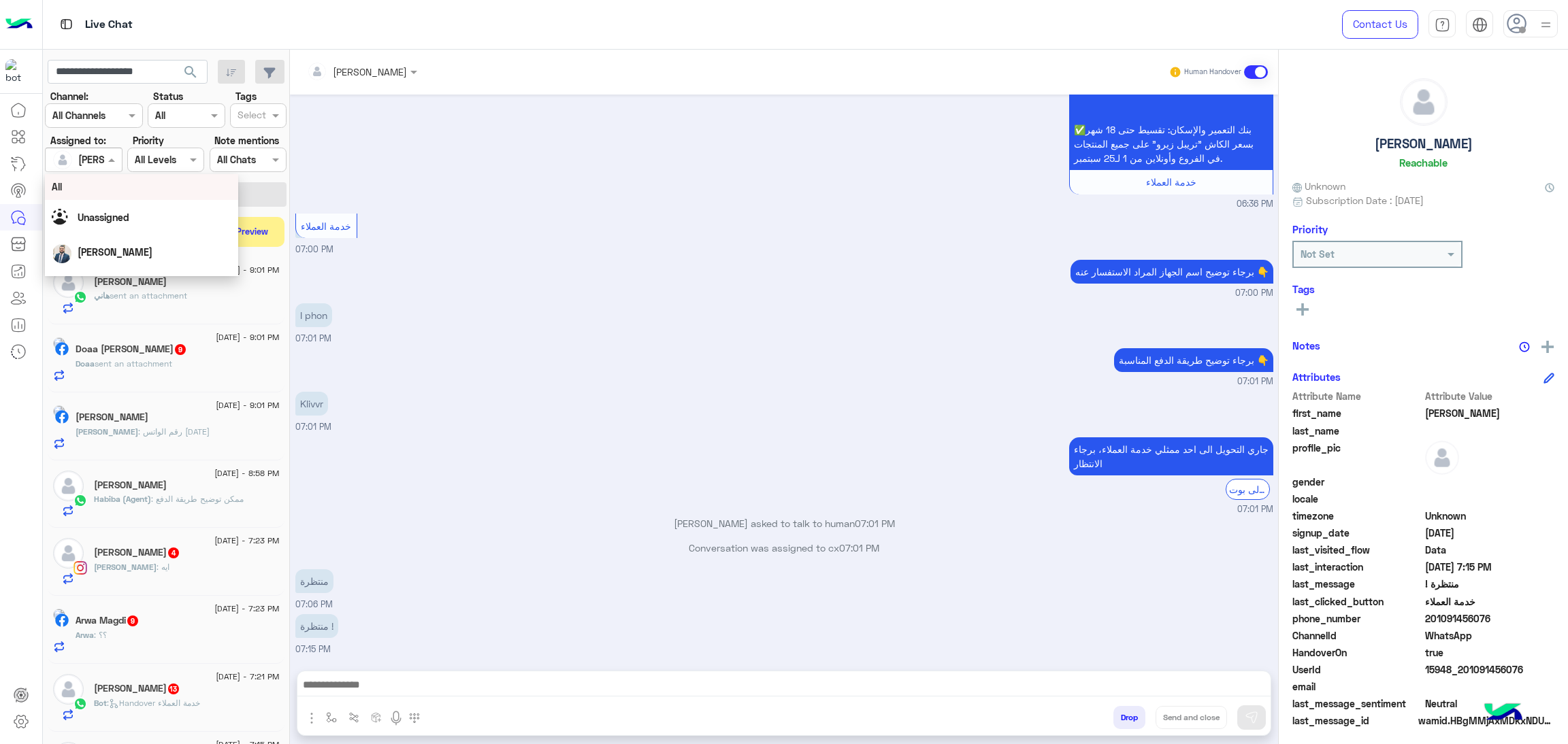
click at [109, 191] on div "All" at bounding box center [141, 187] width 180 height 15
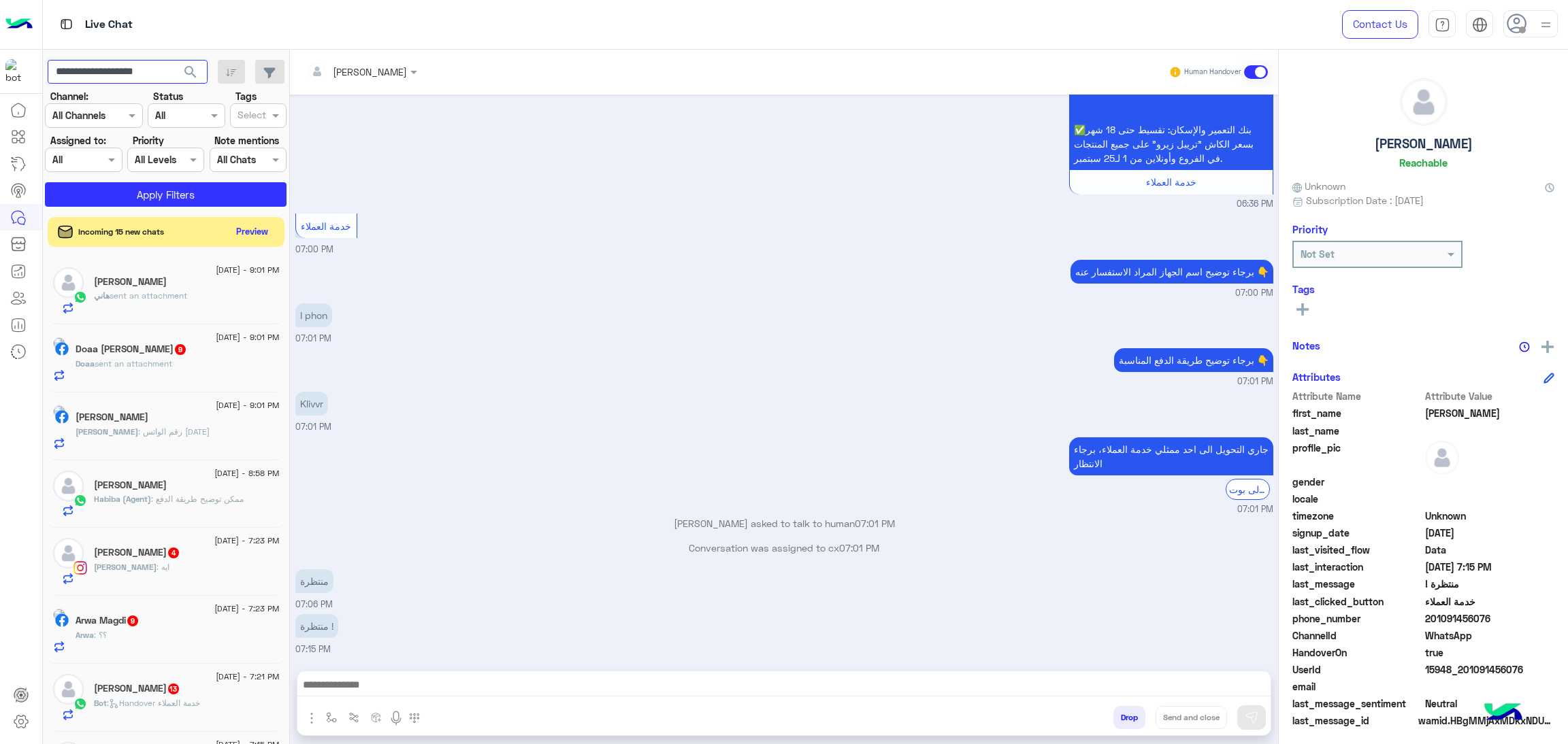
click at [167, 78] on input "**********" at bounding box center [127, 72] width 160 height 25
type input "**********"
click at [174, 60] on button "search" at bounding box center [191, 74] width 34 height 29
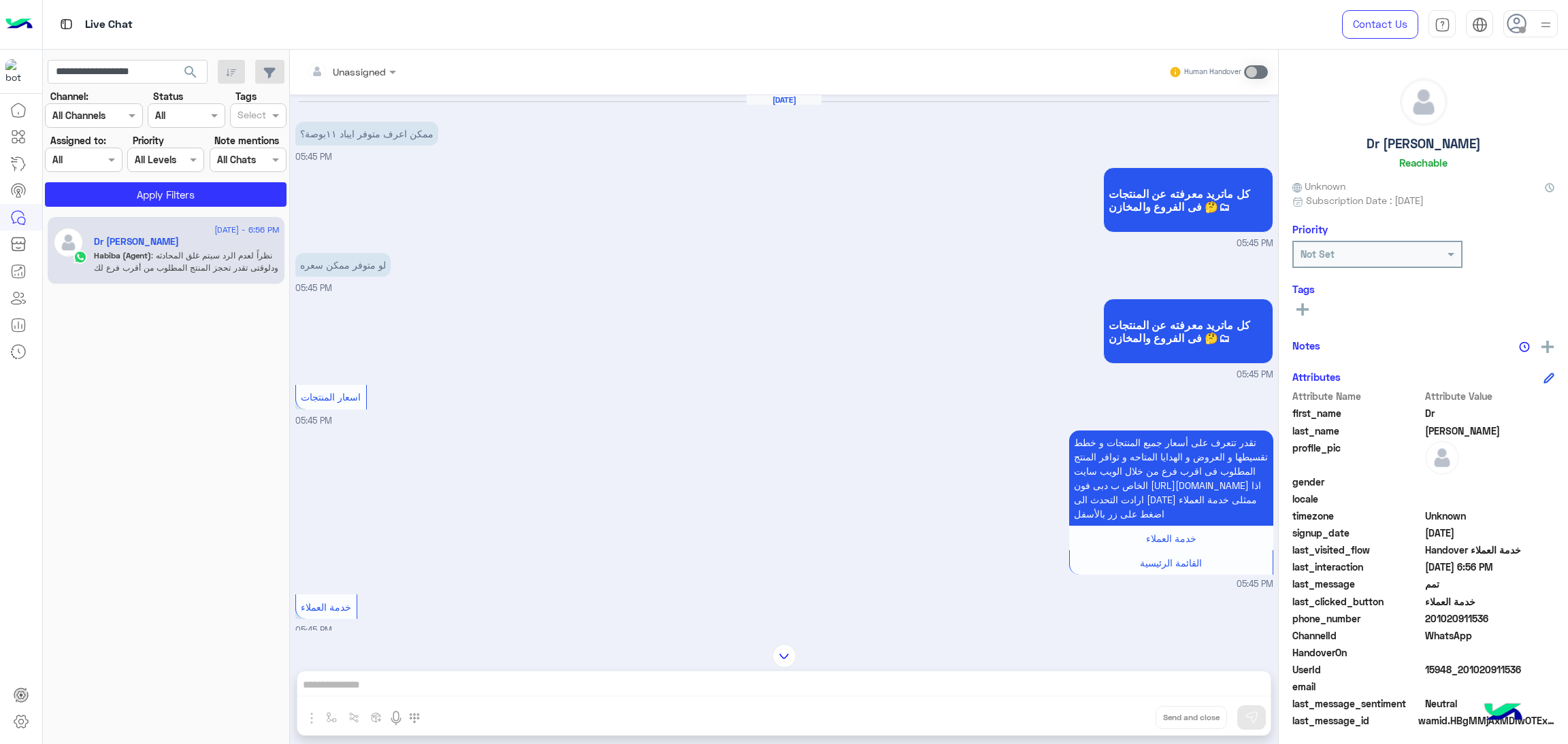
click at [1475, 665] on span "15948_201020911536" at bounding box center [1489, 670] width 130 height 15
copy span "15948_201020911536"
click at [125, 73] on input "**********" at bounding box center [127, 72] width 160 height 25
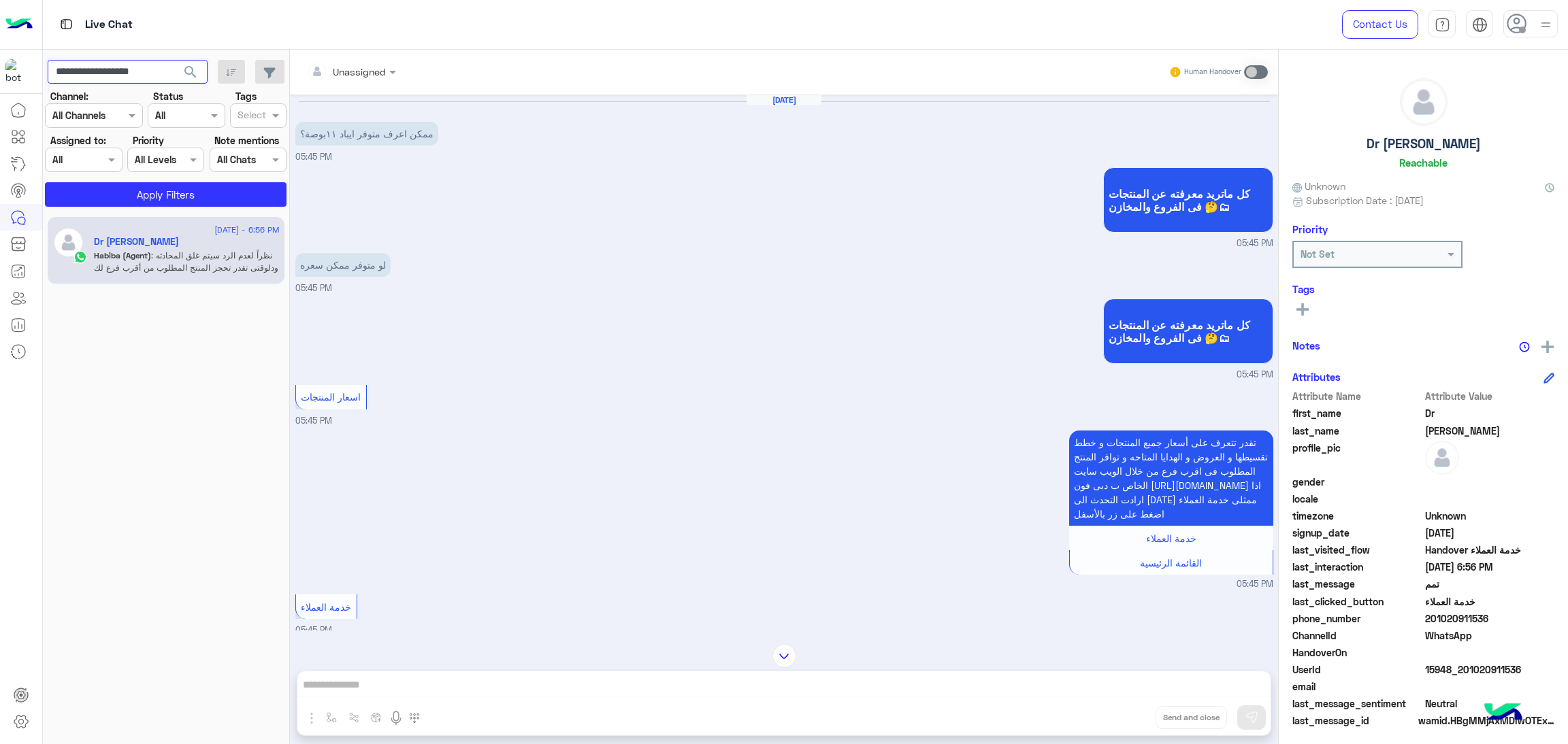
click at [125, 73] on input "**********" at bounding box center [127, 72] width 160 height 25
click at [105, 156] on span at bounding box center [113, 159] width 17 height 15
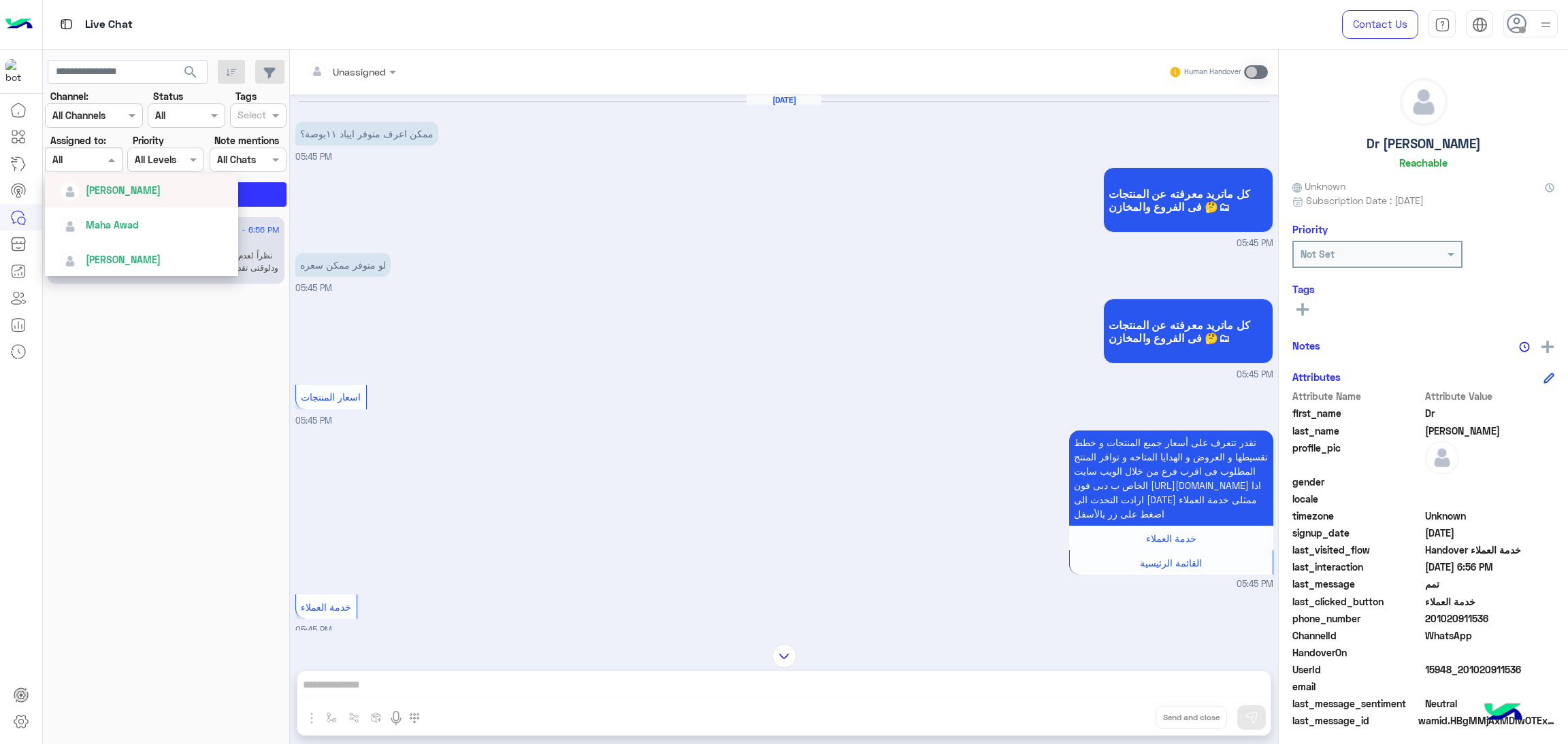
scroll to position [510, 0]
click at [148, 210] on div "[PERSON_NAME]" at bounding box center [145, 218] width 171 height 24
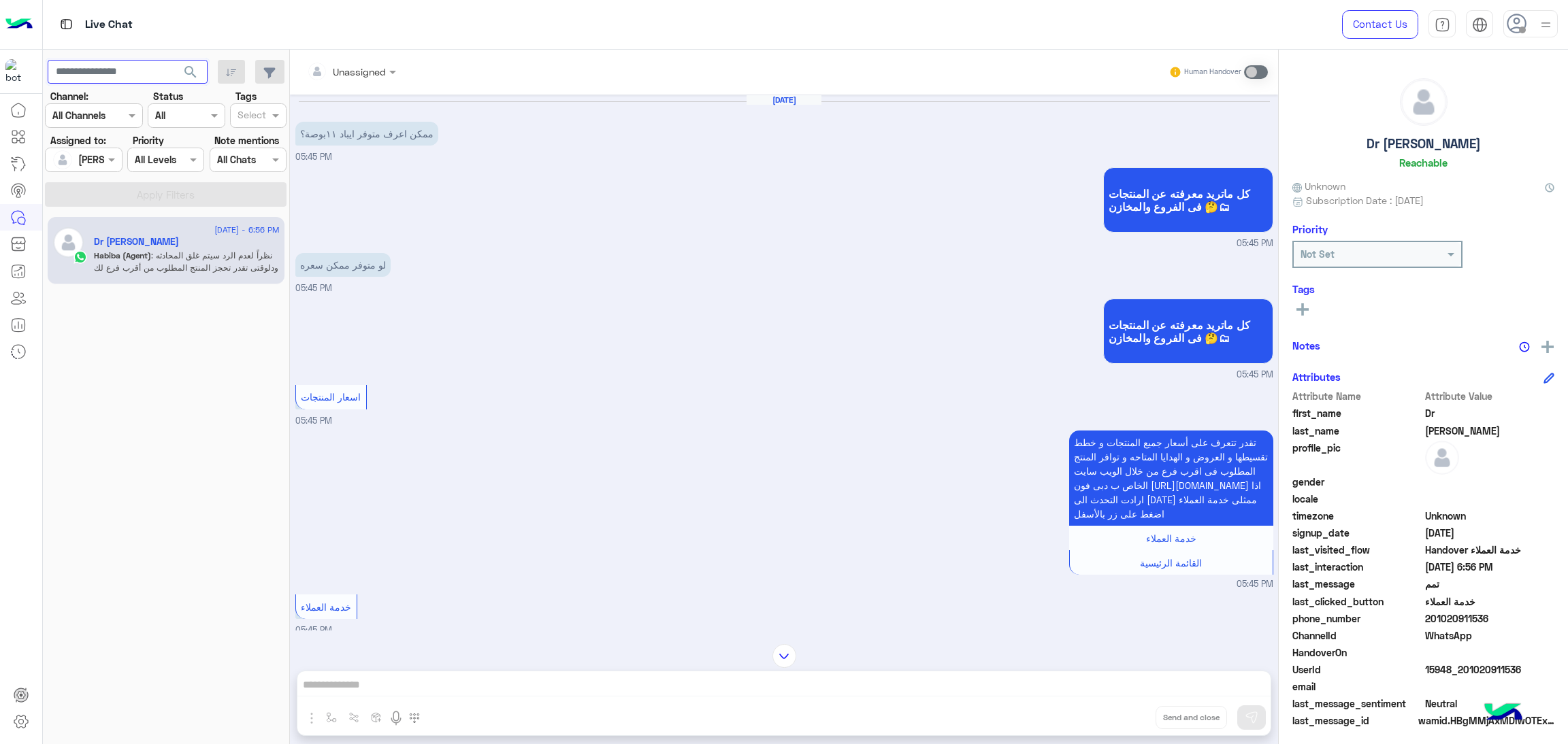
click at [132, 71] on input "text" at bounding box center [127, 72] width 160 height 25
click at [174, 60] on button "search" at bounding box center [191, 74] width 34 height 29
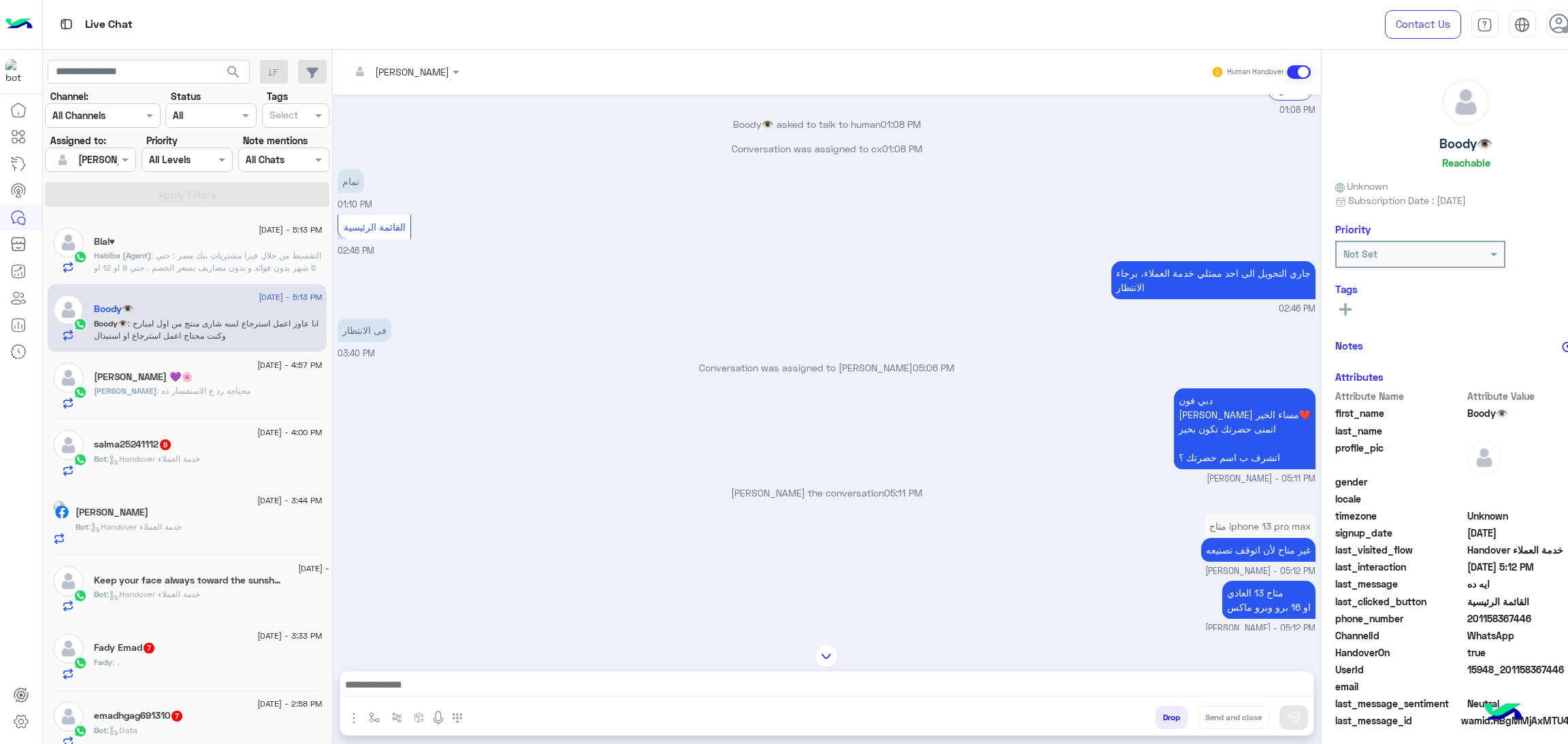
click at [217, 258] on span ": التقسيط من خلال فيزا مشتريات بنك مصر : حتي 6 شهر بدون فوائد و بدون مصاريف بسع…" at bounding box center [208, 268] width 227 height 35
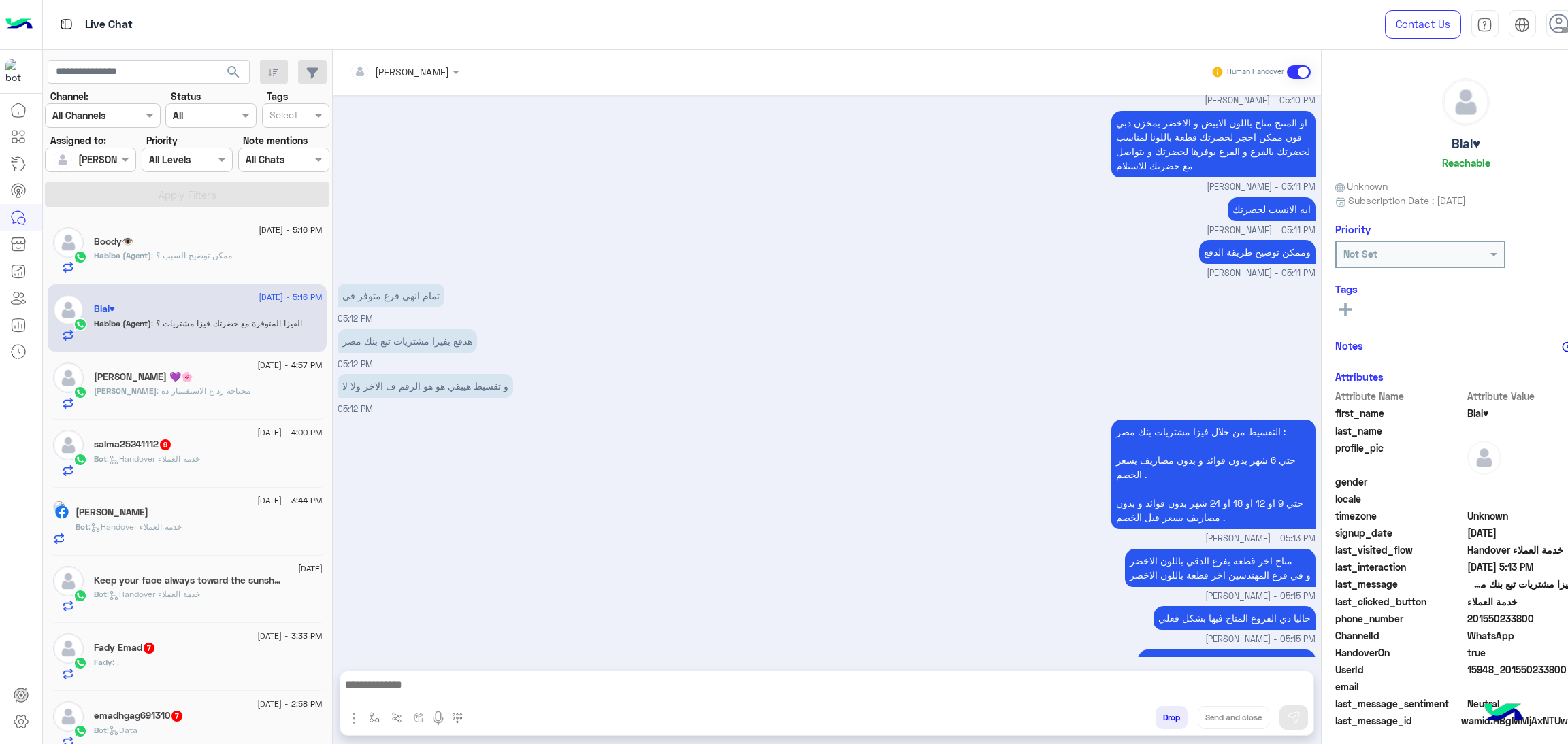
scroll to position [1916, 0]
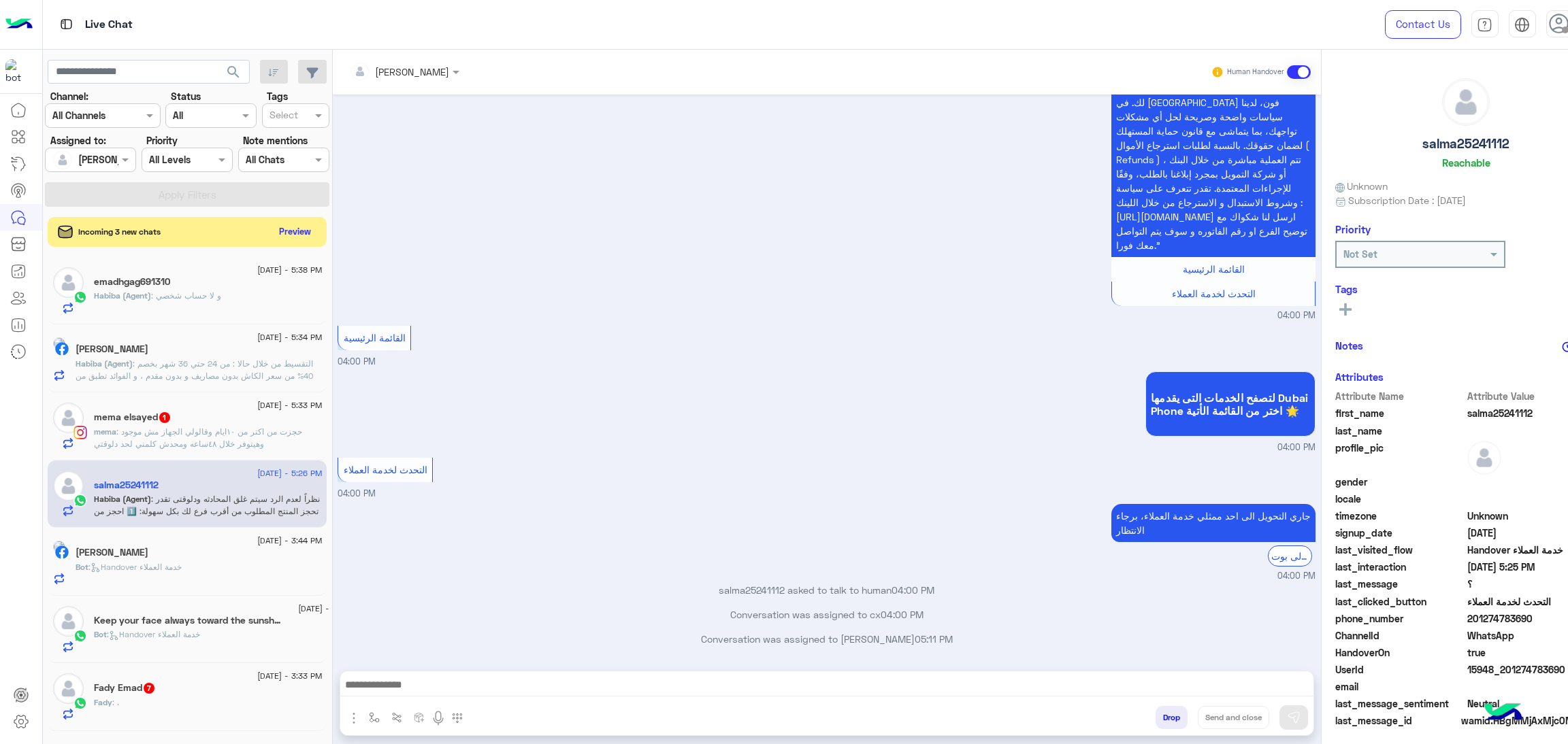
scroll to position [1107, 0]
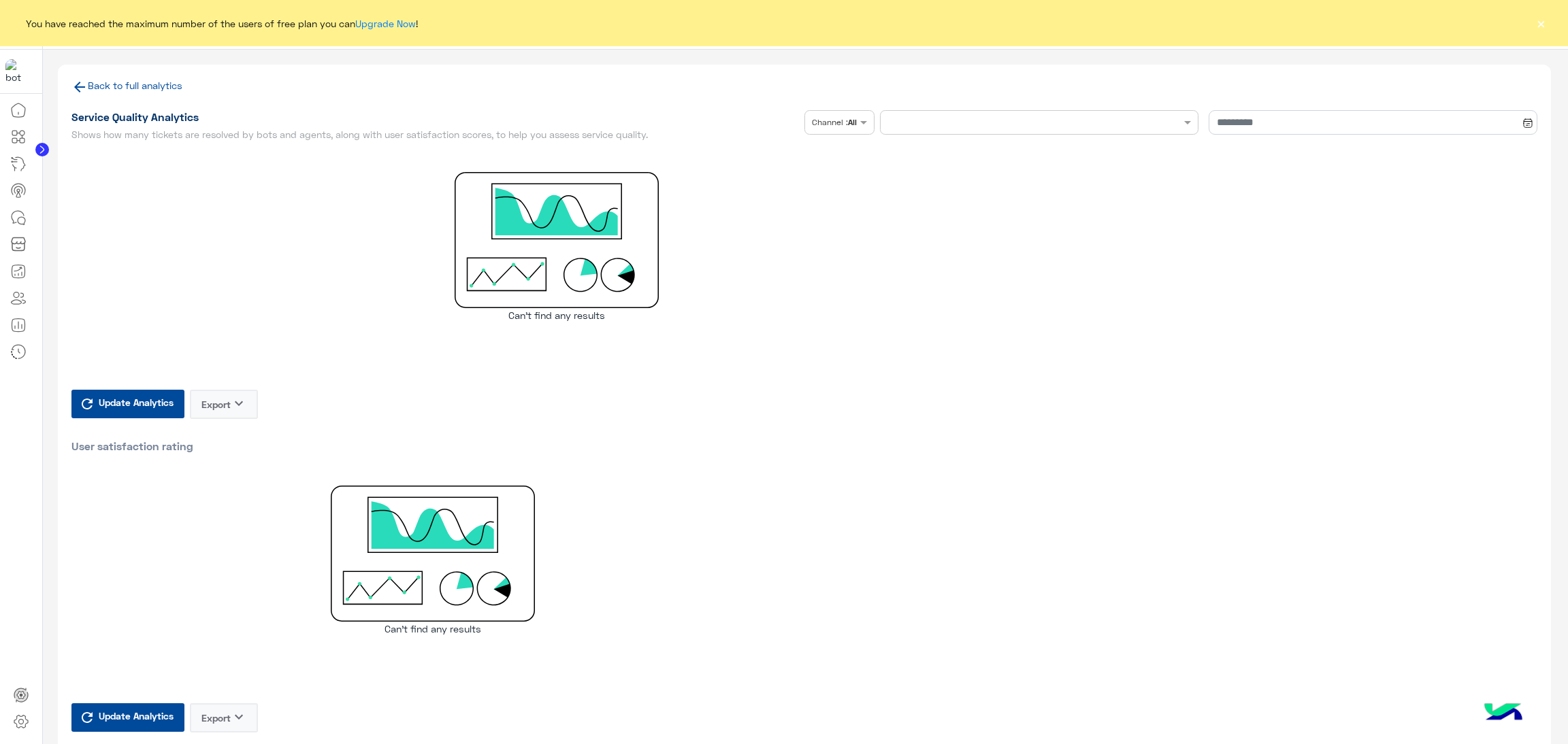
type input "**********"
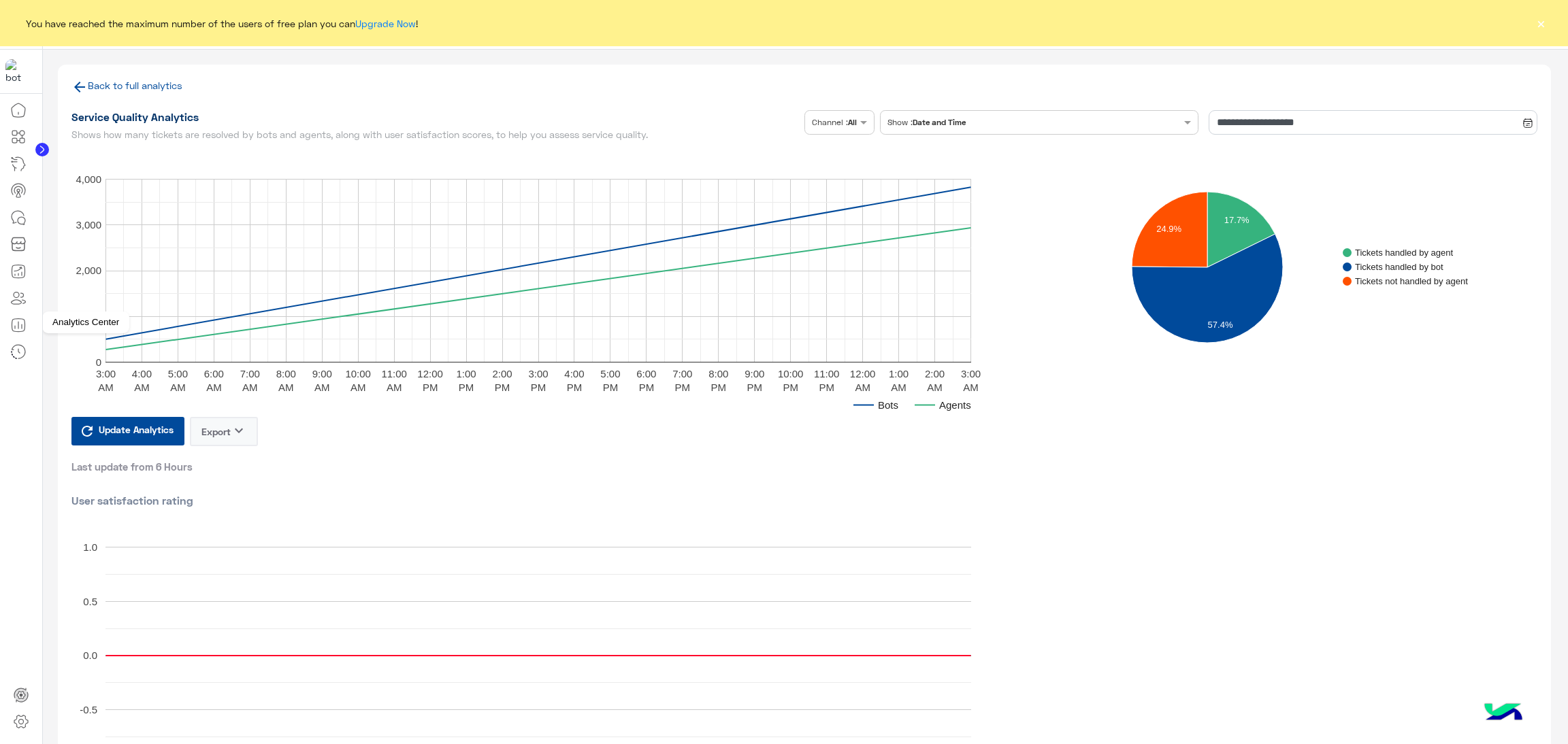
click at [23, 330] on icon at bounding box center [18, 325] width 16 height 16
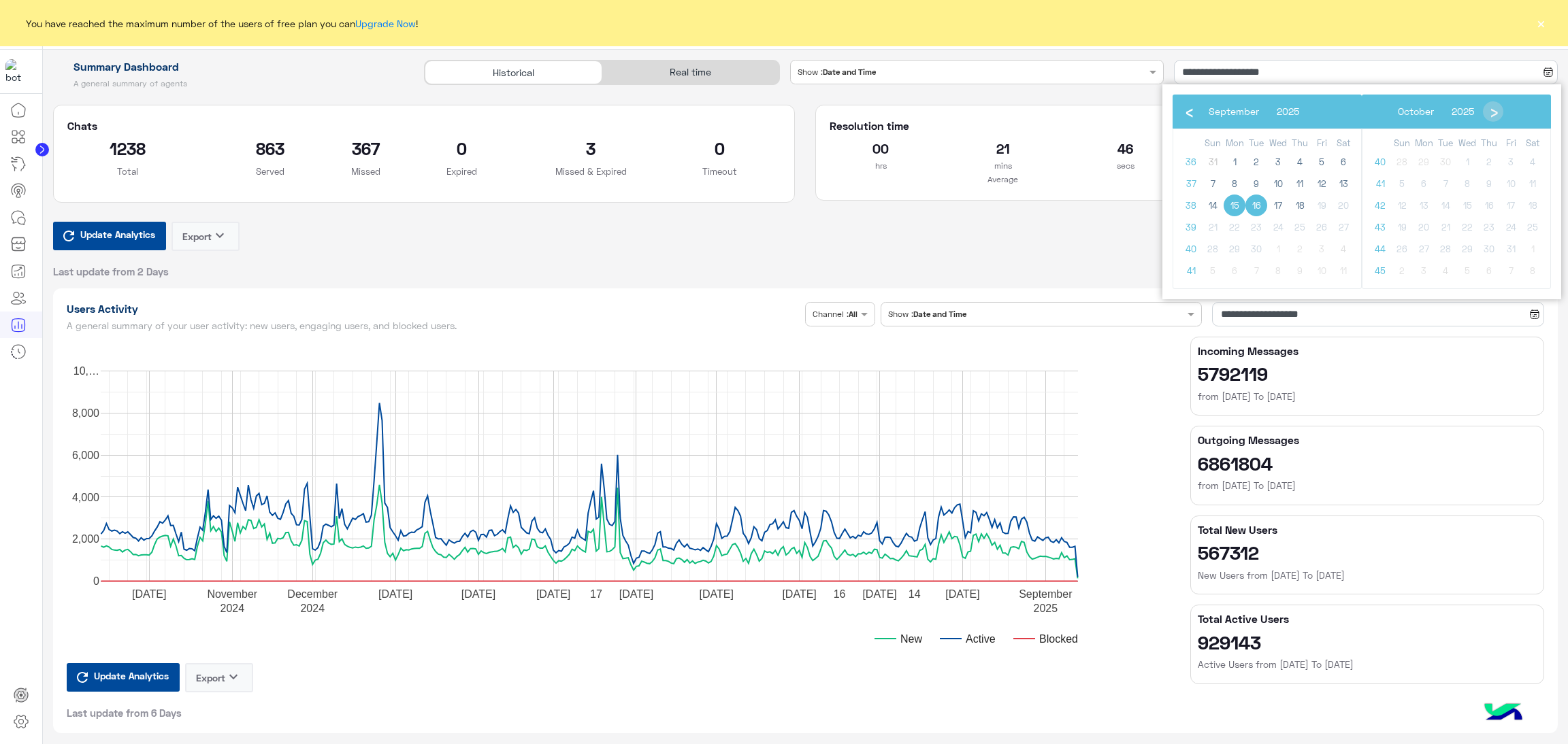
click at [1255, 206] on span "16" at bounding box center [1256, 205] width 22 height 22
click at [1258, 204] on span "16" at bounding box center [1258, 205] width 22 height 22
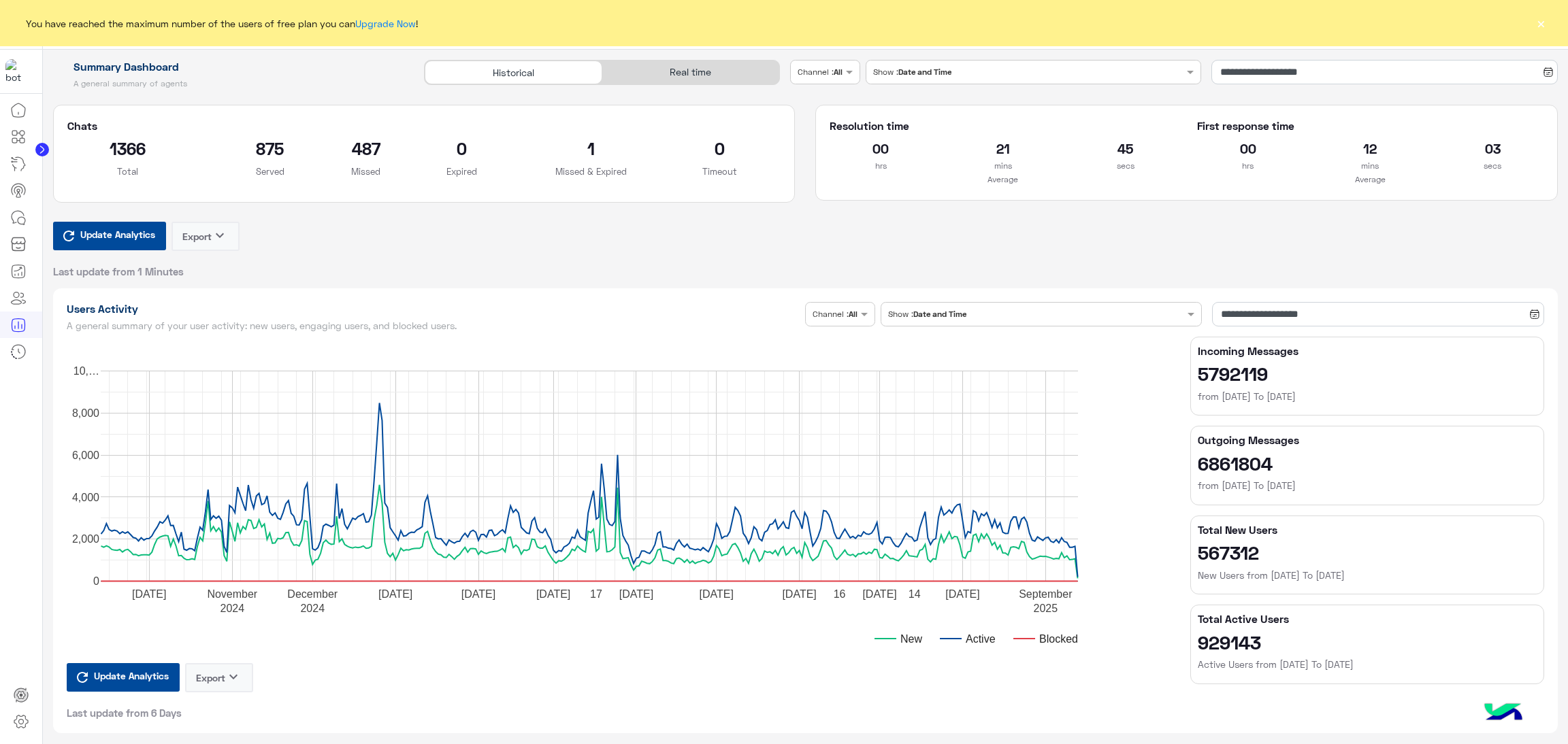
click at [830, 69] on div at bounding box center [825, 71] width 68 height 13
click at [838, 120] on b "Instagram" at bounding box center [836, 125] width 46 height 12
click at [838, 79] on div "Channel Channel : Instagram" at bounding box center [840, 72] width 99 height 25
click at [855, 151] on b "WhatsApp" at bounding box center [837, 151] width 47 height 12
click at [843, 74] on input "text" at bounding box center [824, 71] width 52 height 12
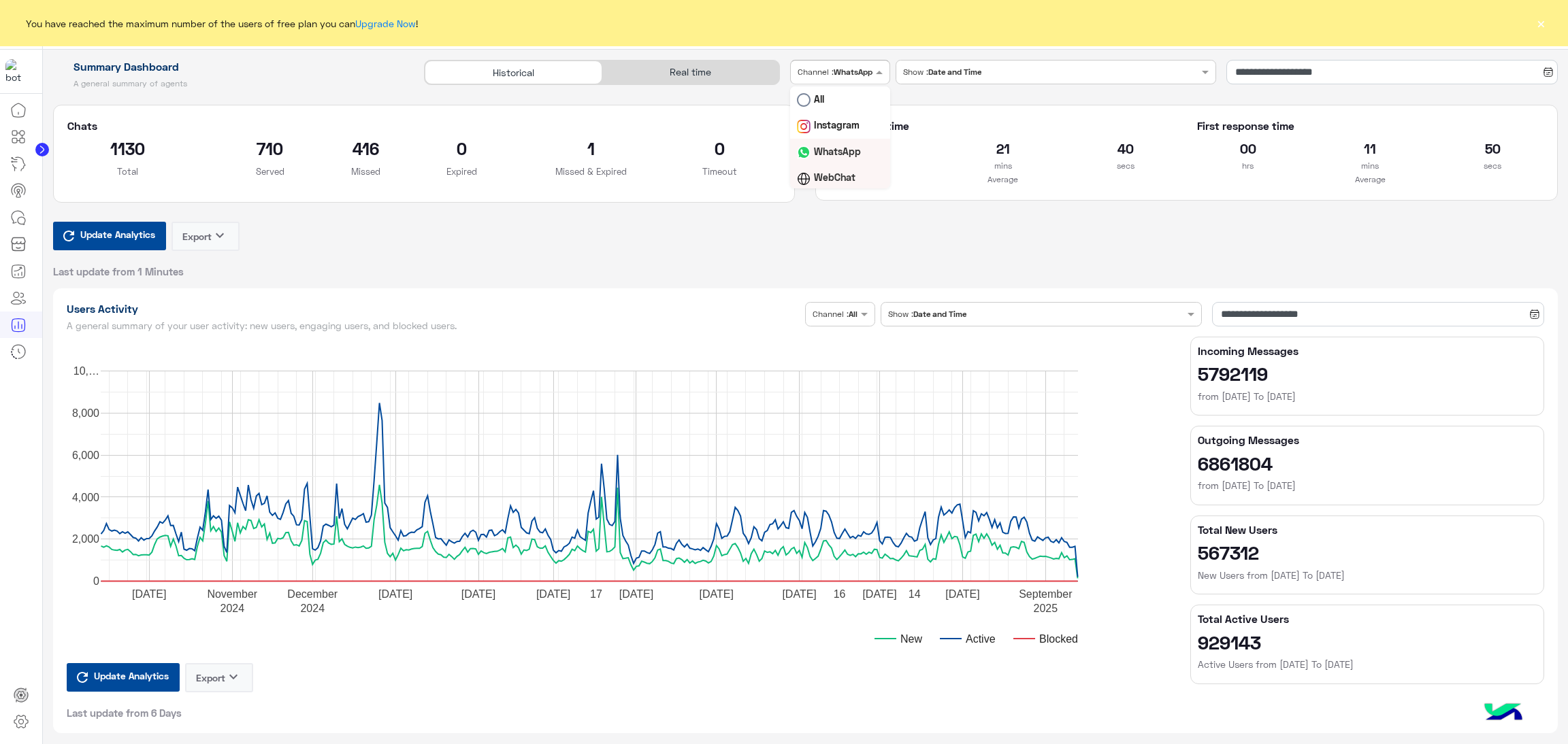
scroll to position [27, 0]
click at [840, 179] on b "Facebook" at bounding box center [835, 177] width 44 height 12
click at [1263, 69] on input "**********" at bounding box center [1392, 72] width 332 height 25
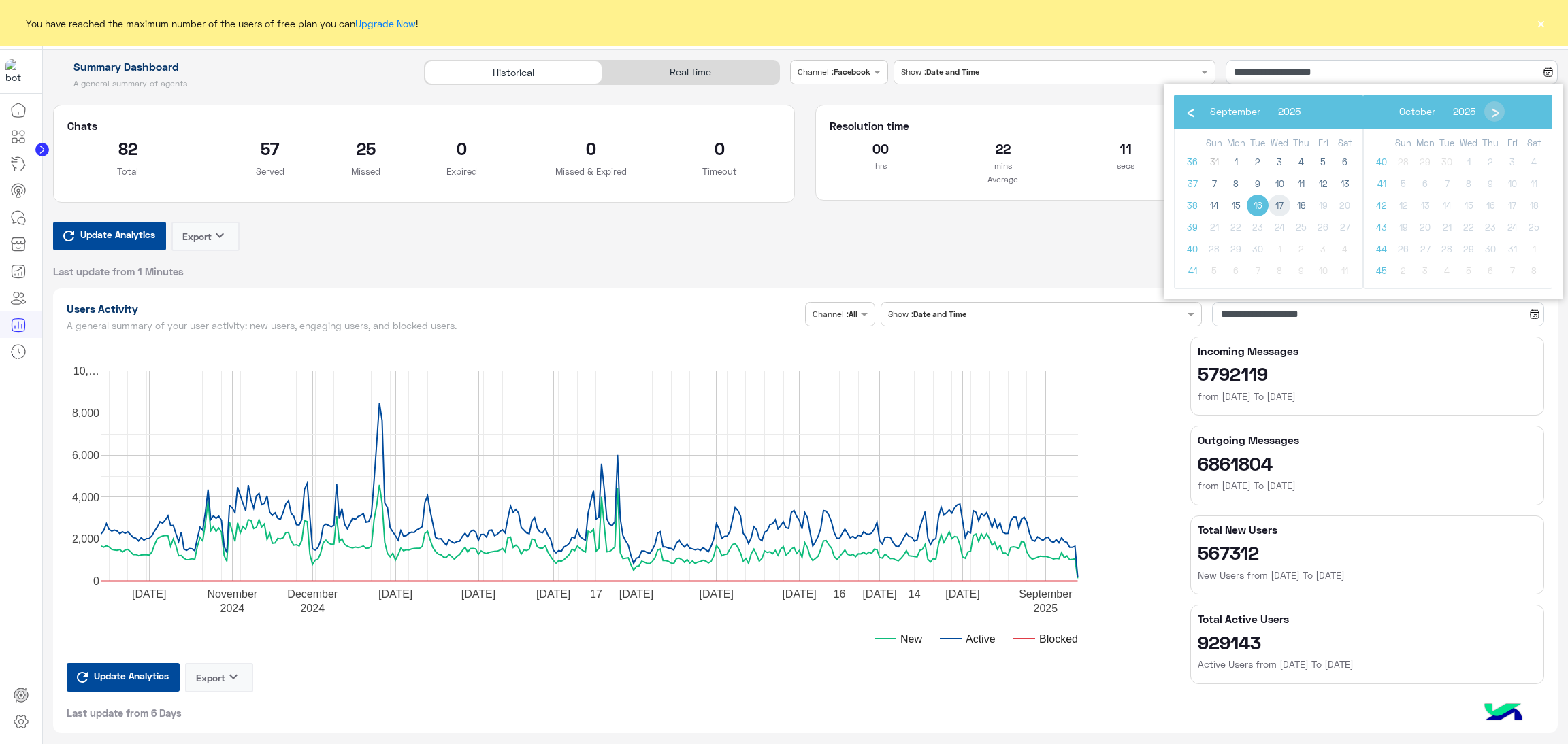
click at [1277, 209] on span "17" at bounding box center [1280, 205] width 22 height 22
click at [1283, 209] on span "17" at bounding box center [1280, 205] width 22 height 22
type input "**********"
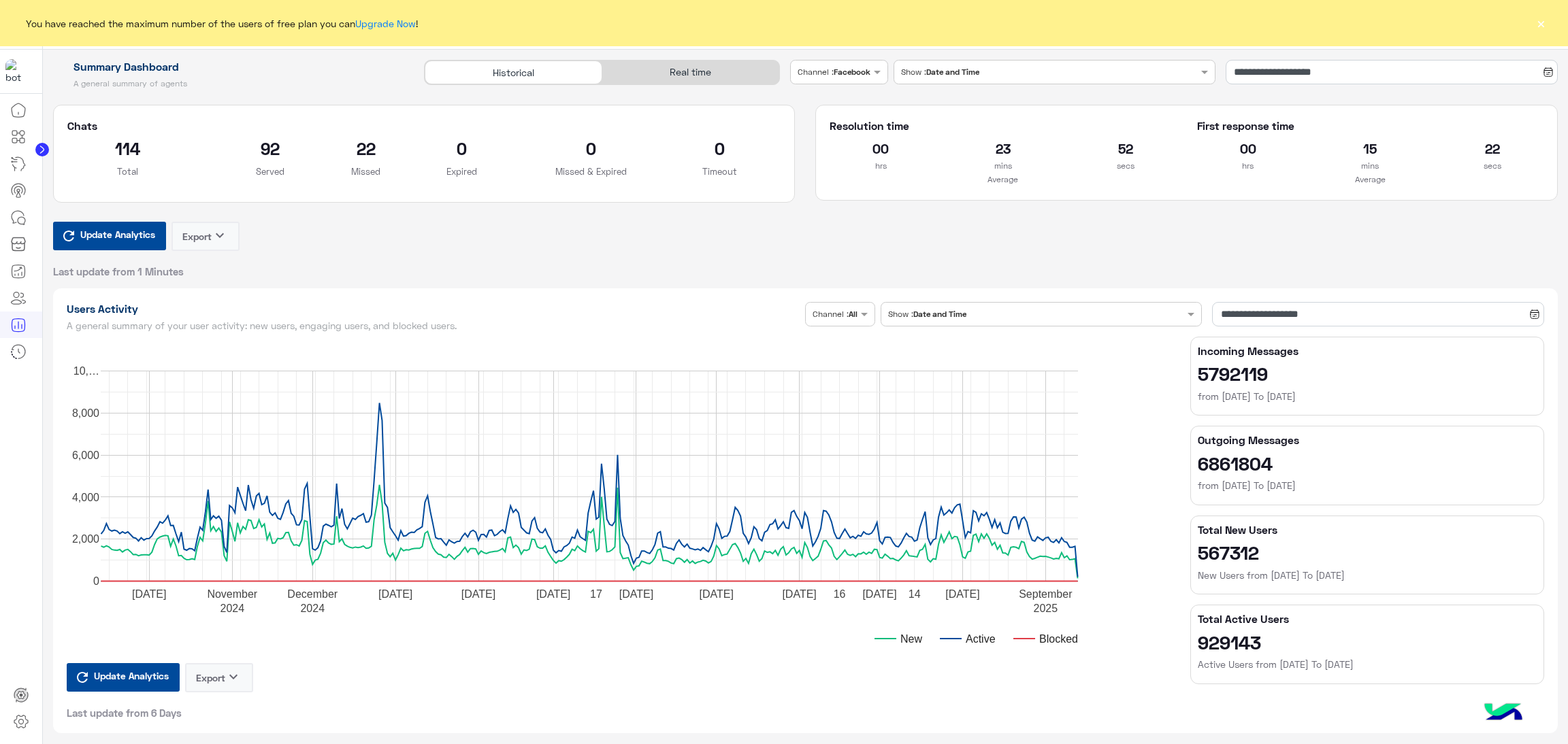
click at [823, 73] on input "text" at bounding box center [822, 71] width 50 height 12
click at [860, 96] on div "Instagram" at bounding box center [839, 98] width 98 height 26
click at [840, 71] on input "text" at bounding box center [823, 71] width 52 height 12
click at [844, 151] on b "WhatsApp" at bounding box center [837, 151] width 47 height 12
